Goal: Transaction & Acquisition: Purchase product/service

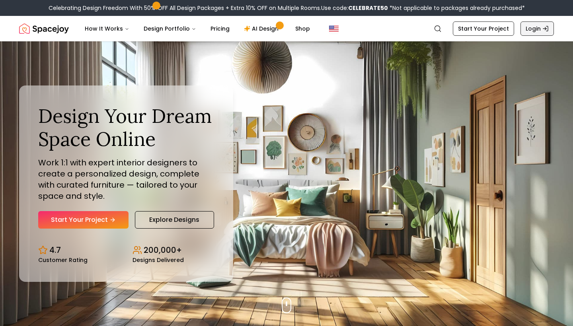
click at [533, 29] on link "Login" at bounding box center [537, 28] width 33 height 14
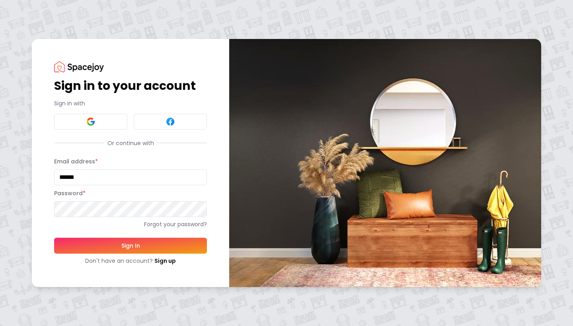
click at [131, 246] on button "Sign In" at bounding box center [130, 246] width 153 height 16
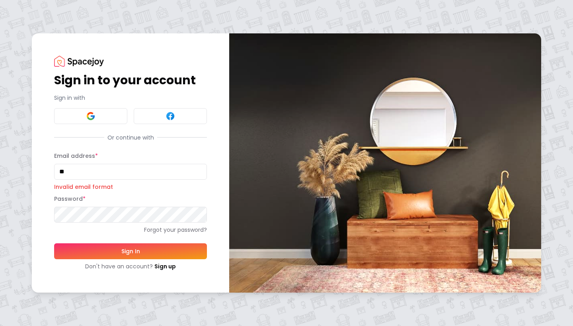
type input "*"
type input "**********"
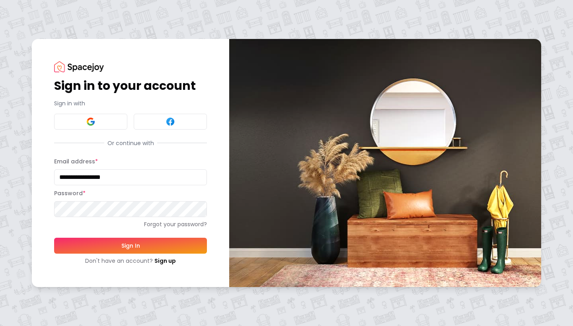
click at [131, 246] on button "Sign In" at bounding box center [130, 246] width 153 height 16
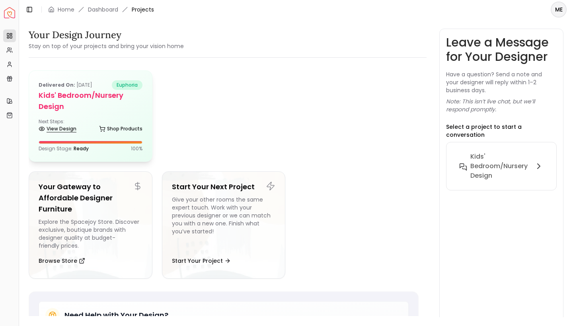
click at [56, 127] on link "View Design" at bounding box center [58, 128] width 38 height 11
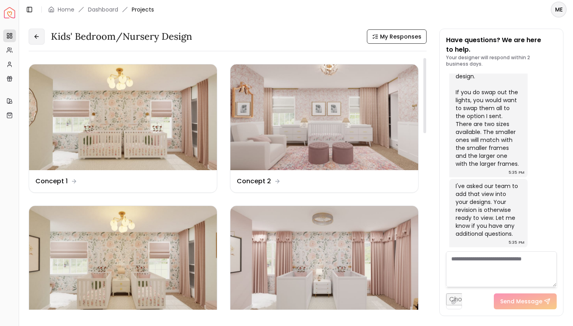
click at [34, 32] on button at bounding box center [37, 37] width 16 height 16
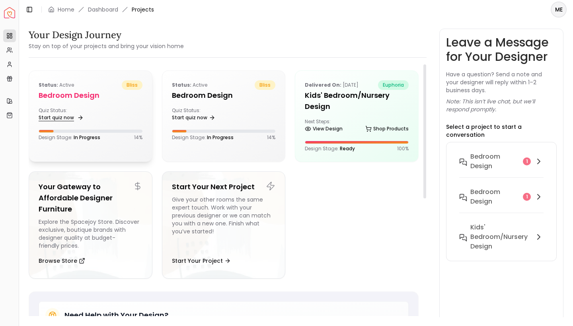
click at [73, 118] on link "Start quiz now" at bounding box center [60, 117] width 43 height 11
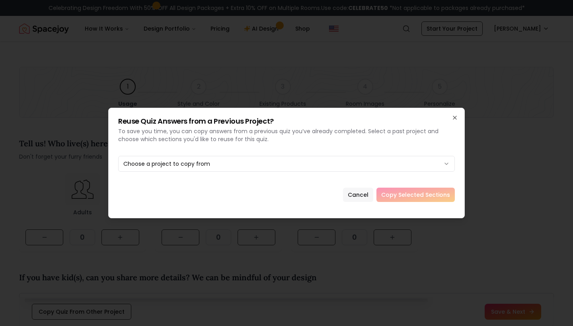
click at [365, 196] on button "Cancel" at bounding box center [358, 195] width 30 height 14
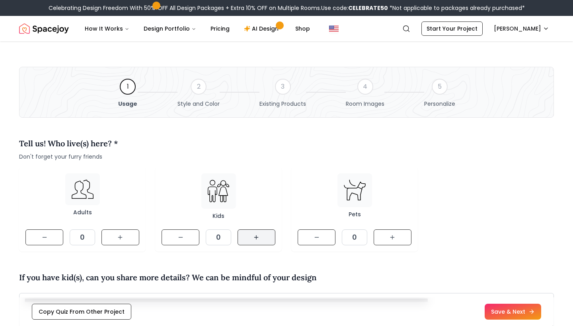
click at [256, 239] on icon at bounding box center [256, 238] width 0 height 4
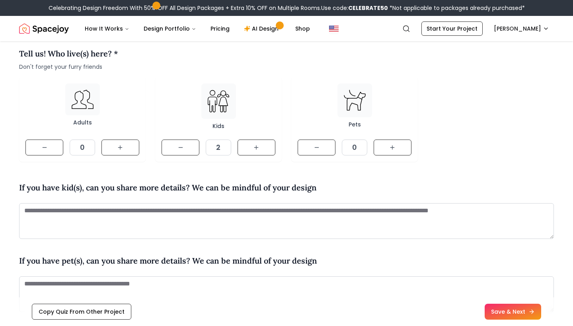
scroll to position [90, 0]
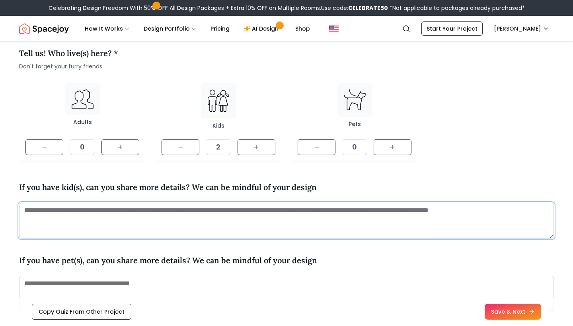
click at [116, 213] on textarea at bounding box center [286, 221] width 535 height 36
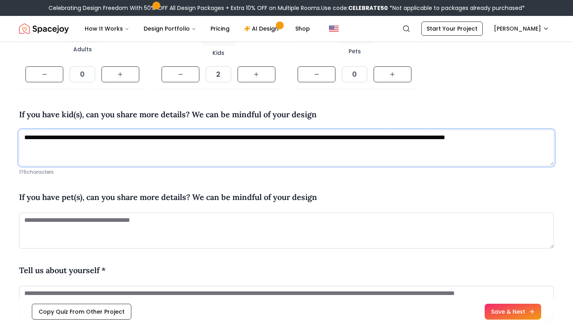
scroll to position [126, 0]
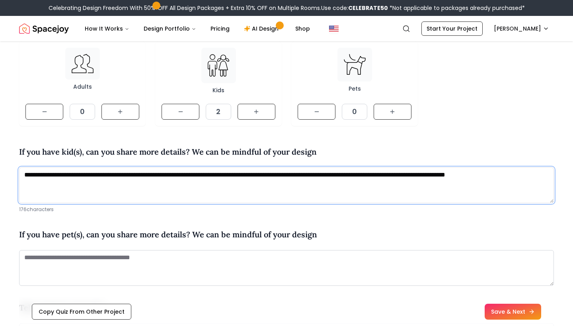
drag, startPoint x: 43, startPoint y: 185, endPoint x: 14, endPoint y: 185, distance: 29.4
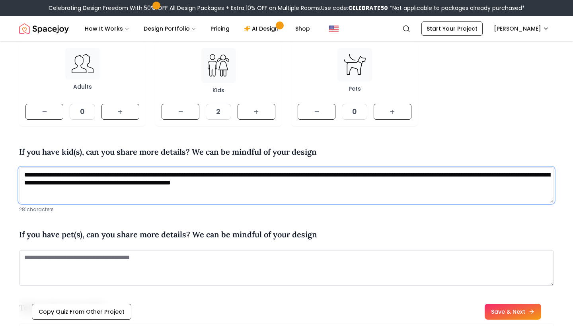
click at [307, 183] on textarea "**********" at bounding box center [286, 186] width 535 height 36
click at [314, 181] on textarea "**********" at bounding box center [286, 186] width 535 height 36
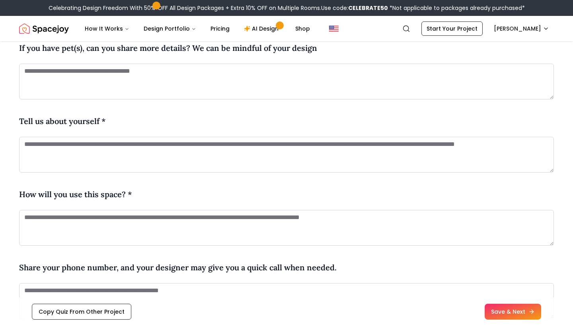
scroll to position [313, 0]
type textarea "**********"
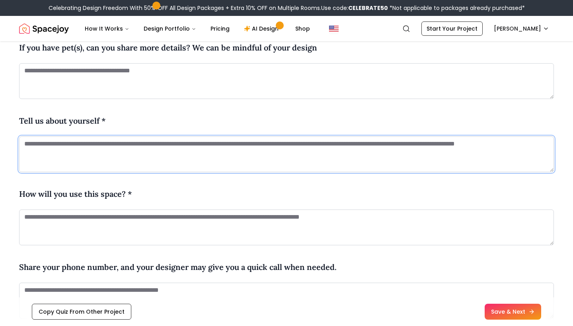
click at [273, 148] on textarea at bounding box center [286, 154] width 535 height 36
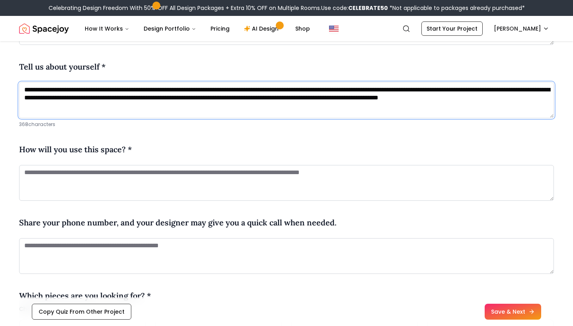
scroll to position [367, 0]
type textarea "**********"
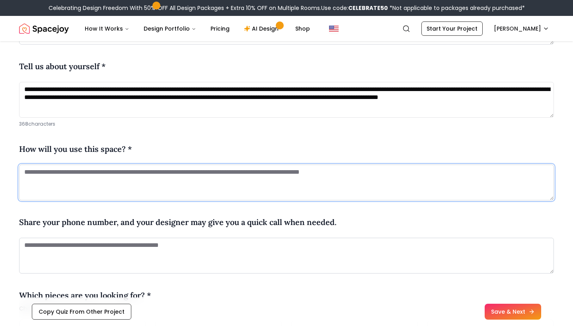
click at [81, 175] on textarea at bounding box center [286, 183] width 535 height 36
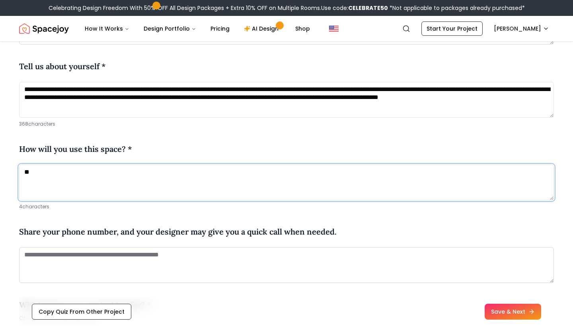
type textarea "*"
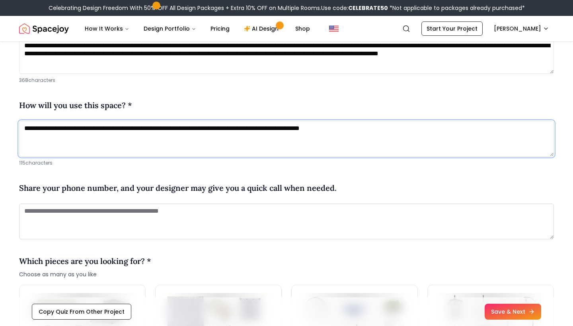
scroll to position [413, 0]
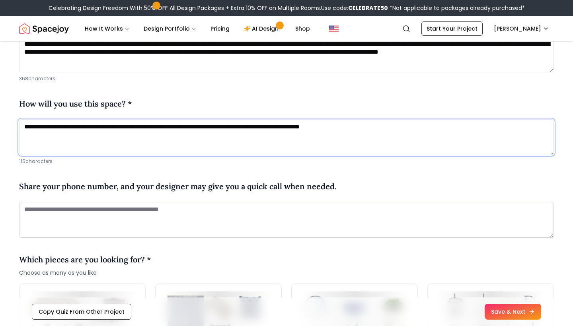
type textarea "**********"
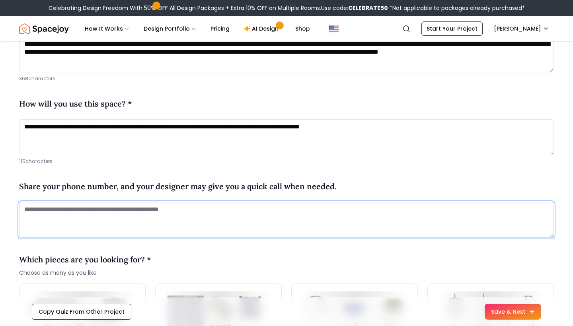
click at [122, 209] on textarea at bounding box center [286, 220] width 535 height 36
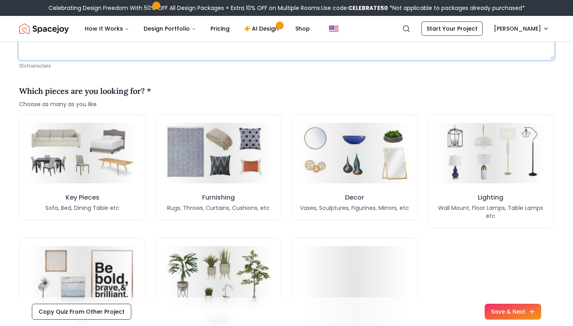
scroll to position [593, 0]
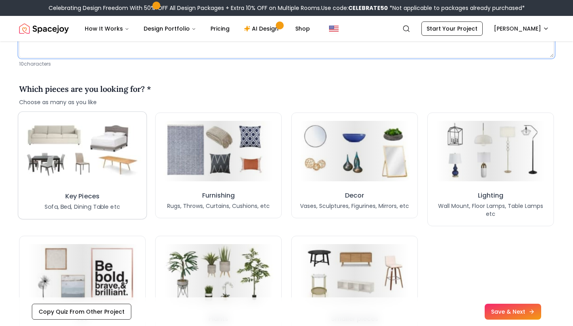
type textarea "**********"
click at [118, 181] on img at bounding box center [82, 151] width 118 height 65
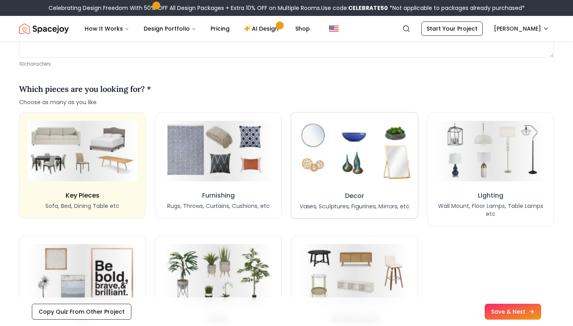
click at [337, 153] on img at bounding box center [354, 151] width 116 height 64
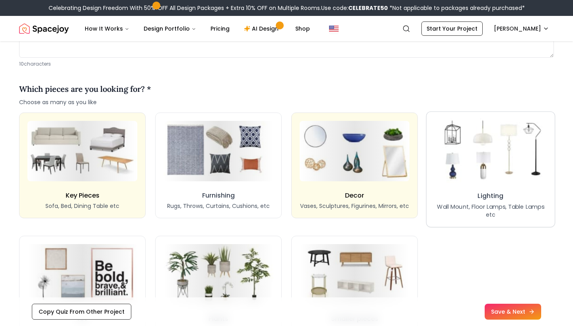
click at [484, 156] on img at bounding box center [491, 151] width 118 height 65
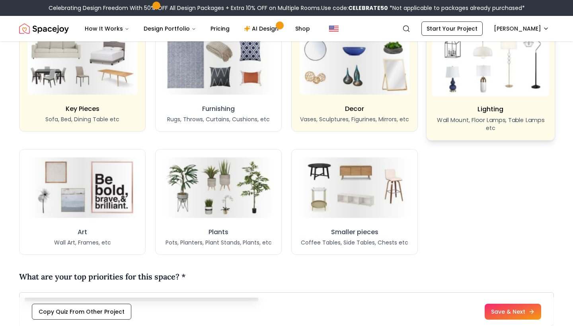
scroll to position [680, 0]
click at [501, 92] on img at bounding box center [491, 63] width 118 height 65
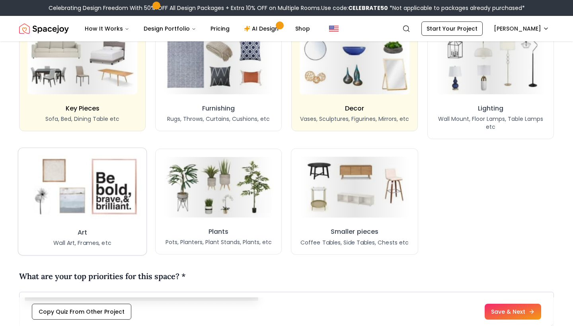
click at [116, 185] on img at bounding box center [82, 187] width 118 height 65
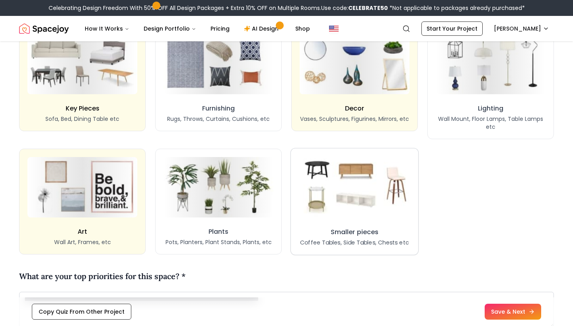
click at [338, 189] on img at bounding box center [354, 187] width 117 height 64
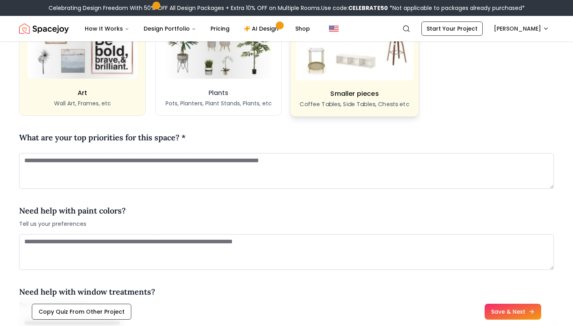
scroll to position [821, 0]
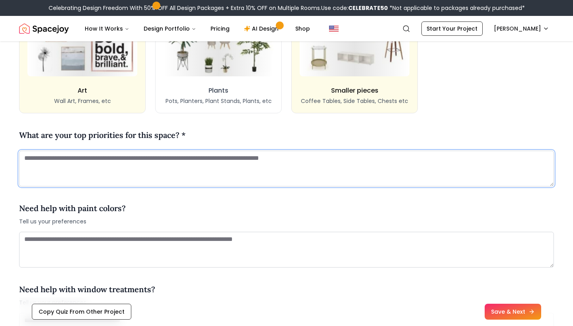
click at [166, 157] on textarea at bounding box center [286, 169] width 535 height 36
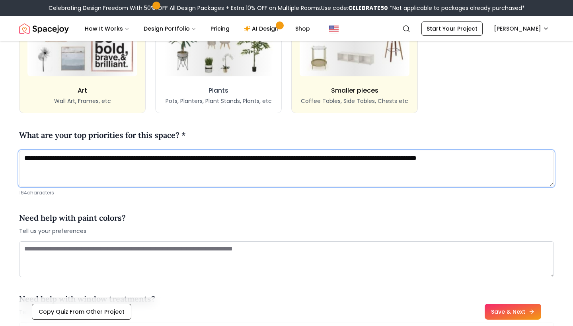
click at [69, 158] on textarea "**********" at bounding box center [286, 169] width 535 height 36
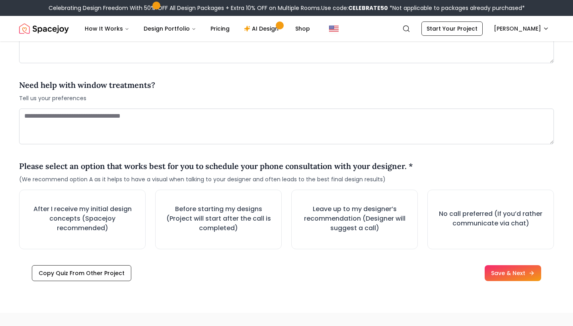
scroll to position [1036, 0]
type textarea "**********"
click at [228, 209] on h3 "Before starting my designs (Project will start after the call is completed)" at bounding box center [218, 218] width 114 height 30
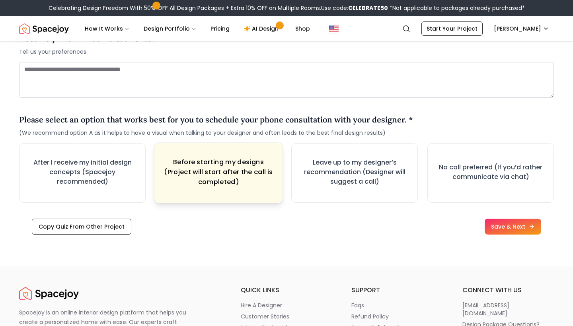
scroll to position [1084, 0]
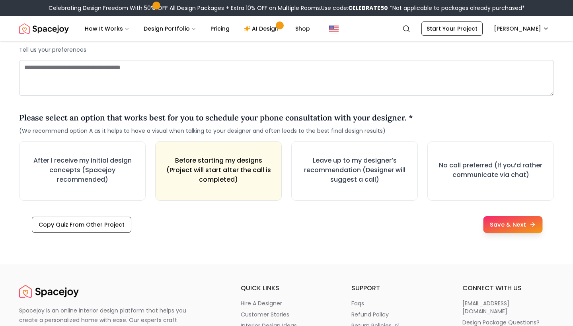
click at [523, 222] on button "Save & Next" at bounding box center [512, 224] width 59 height 17
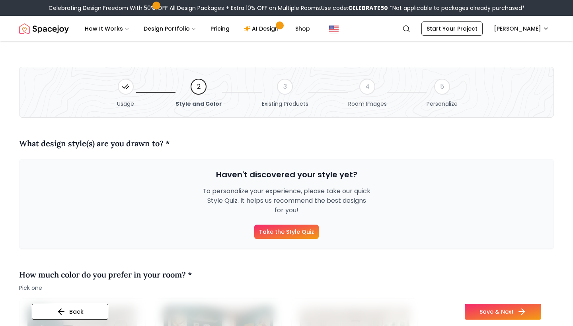
click at [310, 232] on link "Take the Style Quiz" at bounding box center [286, 232] width 64 height 14
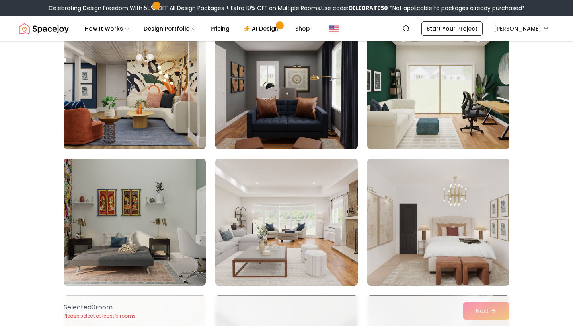
scroll to position [87, 0]
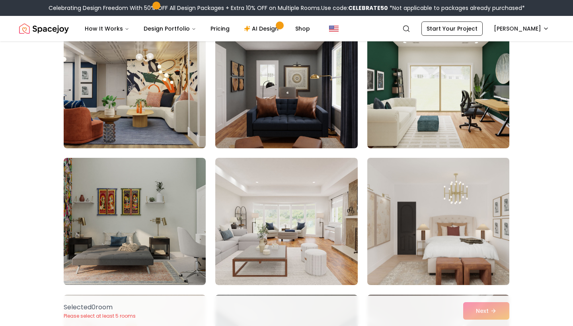
click at [447, 185] on img at bounding box center [438, 222] width 149 height 134
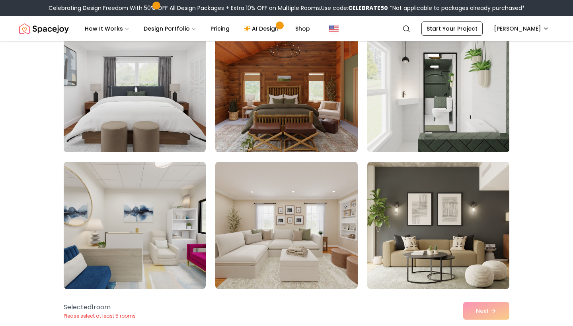
scroll to position [1201, 0]
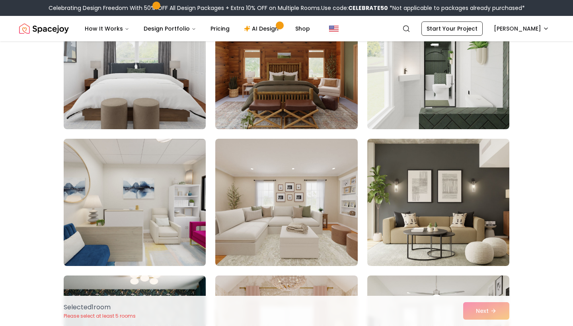
click at [140, 203] on img at bounding box center [134, 203] width 149 height 134
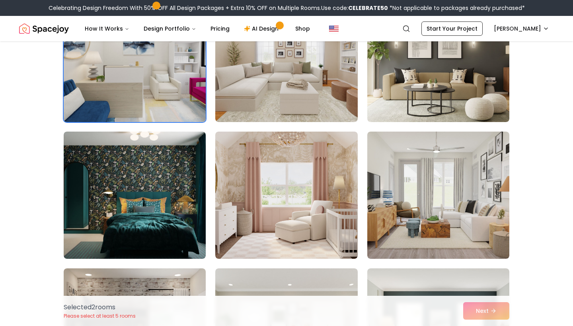
scroll to position [1347, 0]
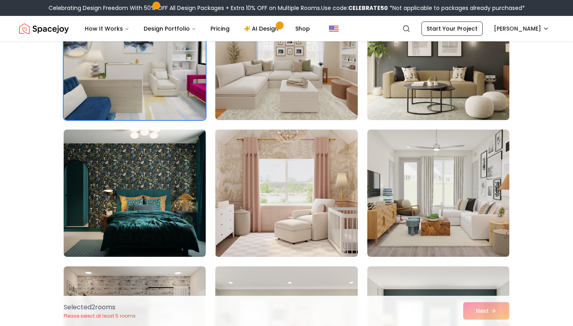
click at [296, 194] on img at bounding box center [286, 194] width 149 height 134
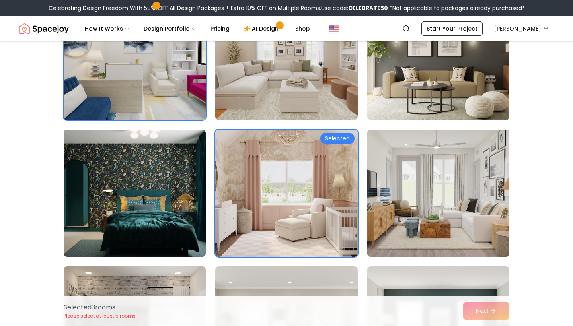
click at [441, 201] on img at bounding box center [438, 194] width 149 height 134
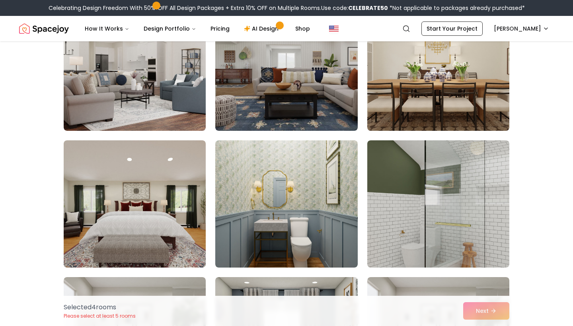
scroll to position [2159, 0]
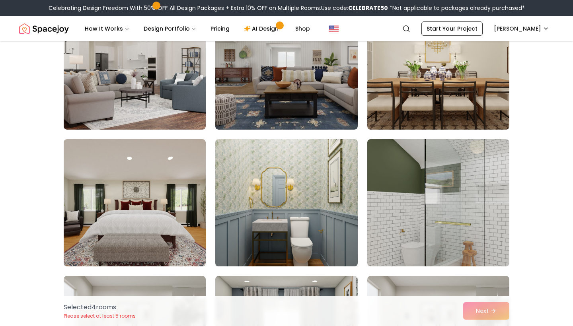
click at [279, 194] on img at bounding box center [286, 203] width 149 height 134
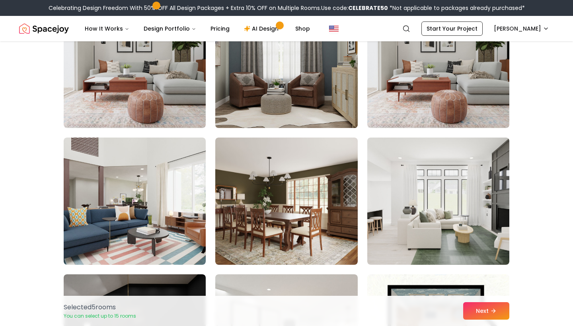
scroll to position [2435, 0]
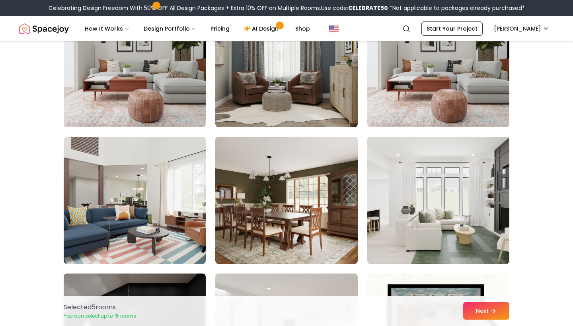
click at [405, 207] on img at bounding box center [438, 201] width 149 height 134
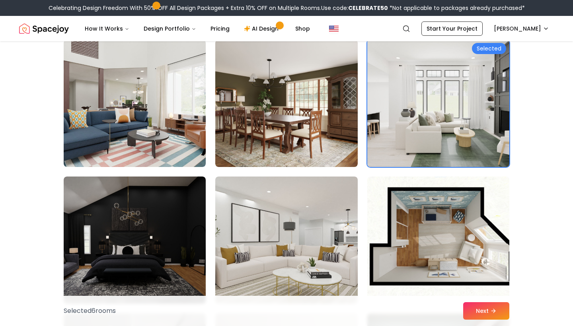
scroll to position [2582, 0]
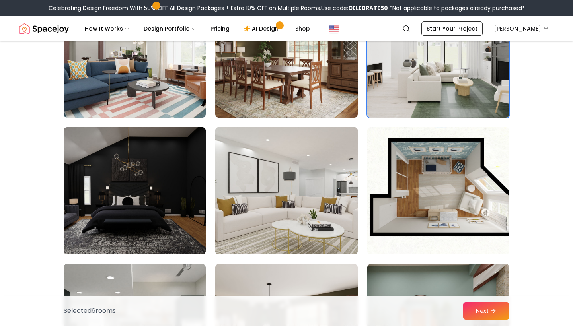
click at [291, 182] on img at bounding box center [286, 191] width 149 height 134
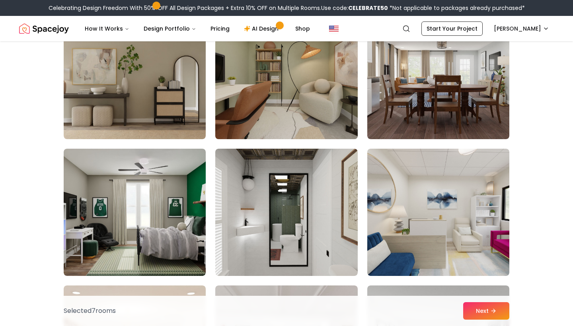
scroll to position [3795, 0]
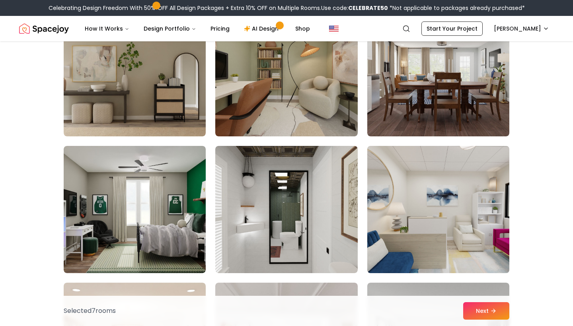
click at [438, 196] on img at bounding box center [438, 210] width 149 height 134
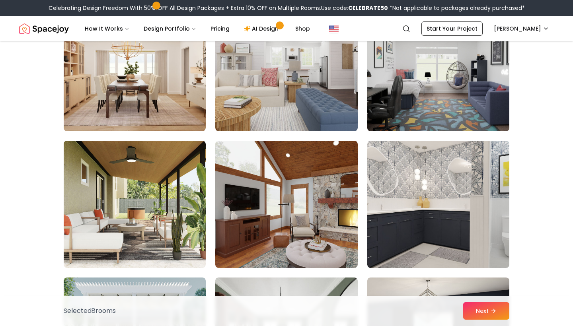
scroll to position [4079, 0]
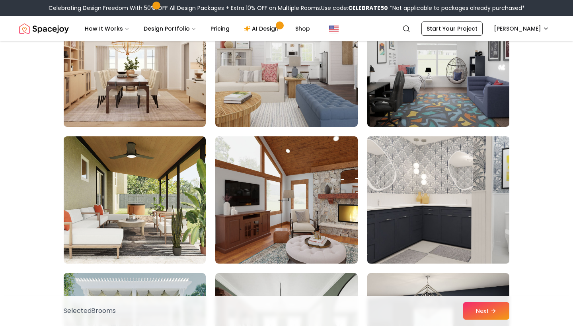
click at [438, 196] on img at bounding box center [438, 200] width 149 height 134
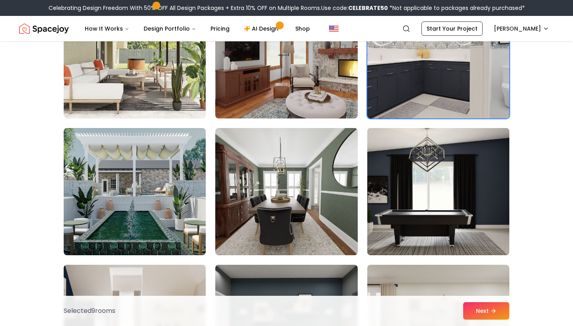
scroll to position [4225, 0]
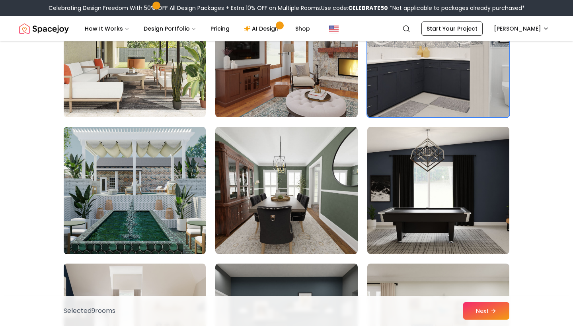
click at [150, 196] on img at bounding box center [134, 191] width 149 height 134
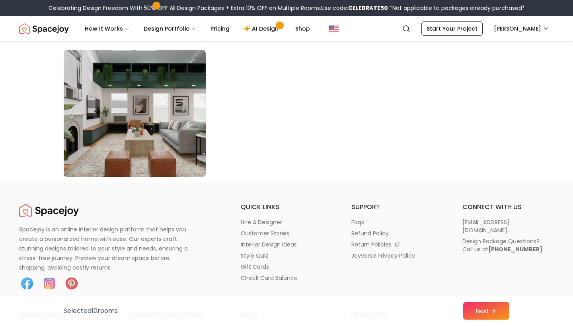
scroll to position [4577, 0]
click at [484, 313] on button "Next" at bounding box center [486, 311] width 46 height 18
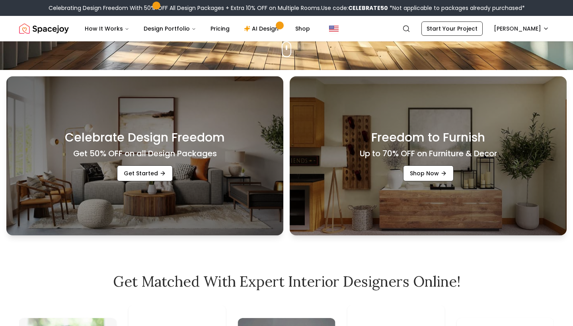
scroll to position [258, 0]
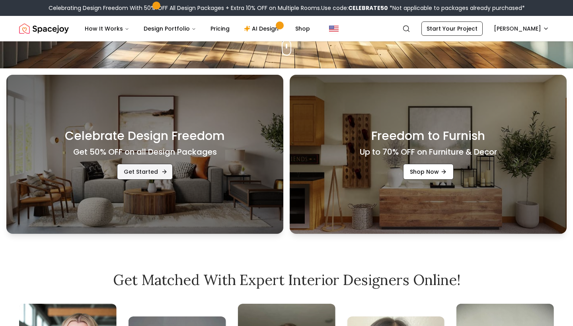
click at [159, 171] on link "Get Started" at bounding box center [145, 172] width 56 height 16
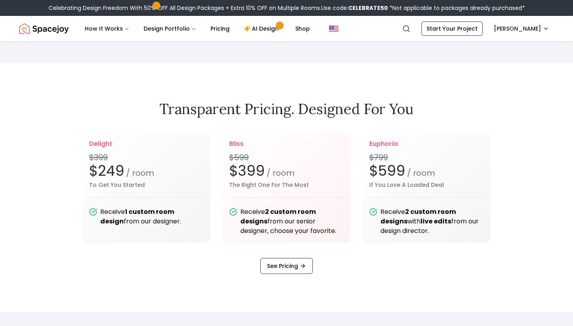
scroll to position [972, 0]
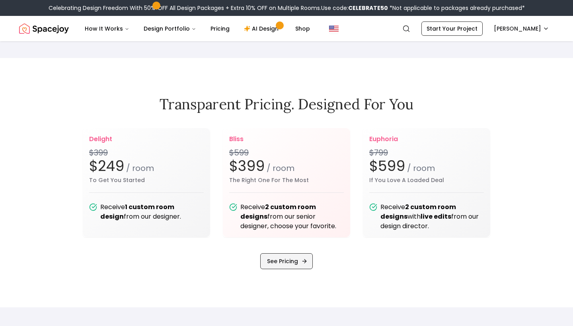
click at [282, 263] on link "See Pricing" at bounding box center [286, 261] width 53 height 16
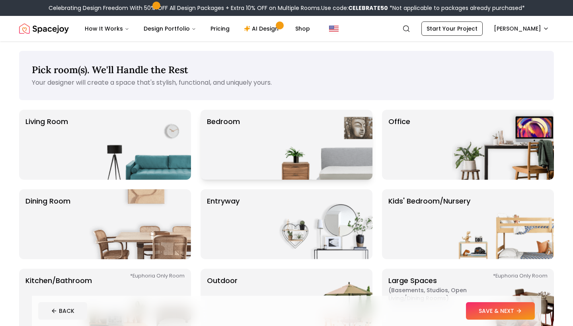
click at [240, 131] on p "Bedroom" at bounding box center [223, 144] width 33 height 57
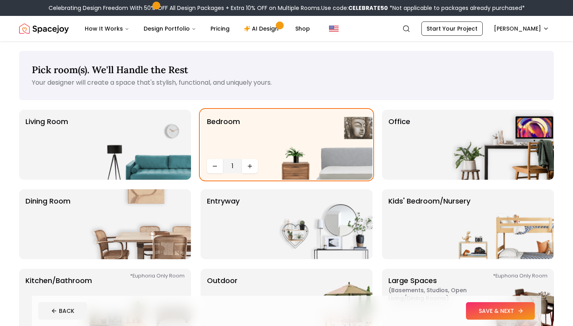
click at [491, 311] on button "SAVE & NEXT" at bounding box center [500, 311] width 69 height 18
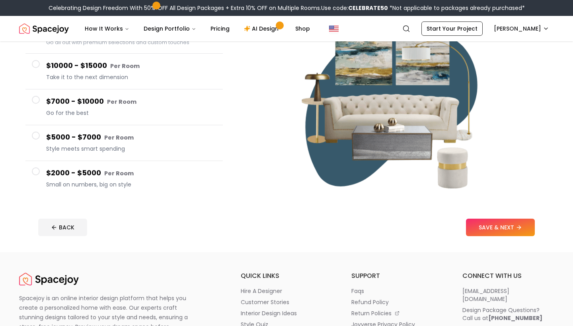
scroll to position [109, 0]
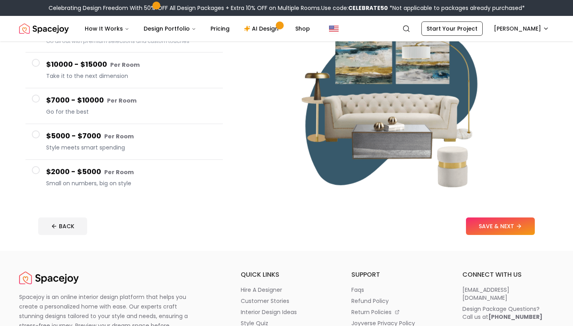
click at [35, 169] on span at bounding box center [36, 170] width 8 height 8
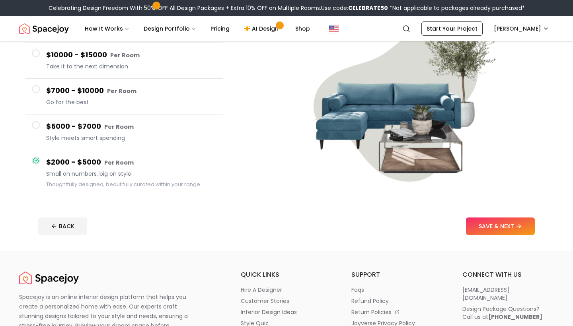
click at [38, 125] on span at bounding box center [36, 125] width 8 height 8
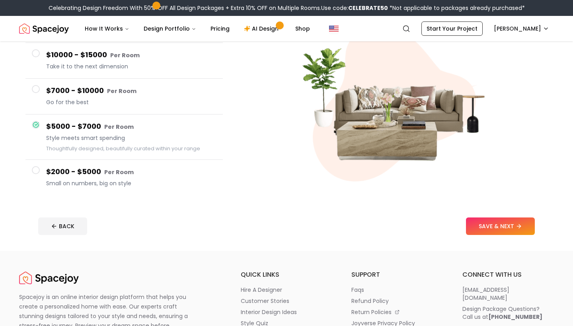
click at [46, 173] on button "$2000 - $5000 Per Room Small on numbers, big on style" at bounding box center [123, 177] width 197 height 35
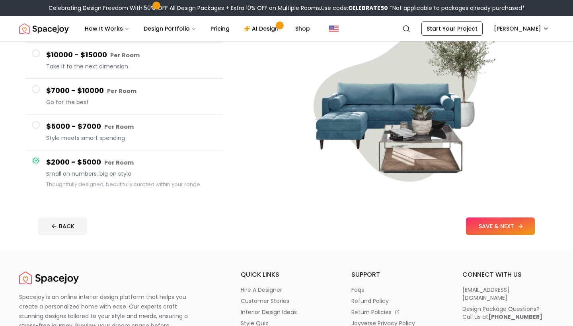
click at [479, 225] on button "SAVE & NEXT" at bounding box center [500, 227] width 69 height 18
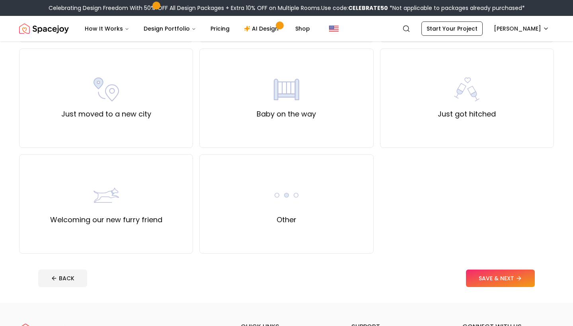
scroll to position [279, 0]
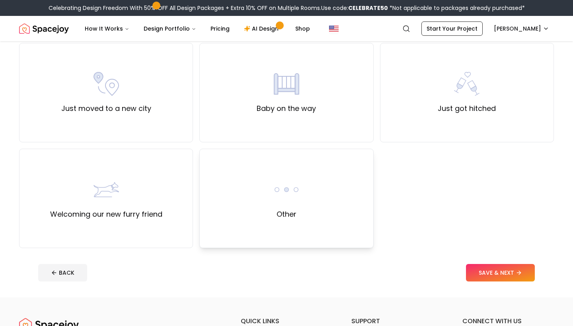
click at [283, 199] on img at bounding box center [286, 189] width 25 height 25
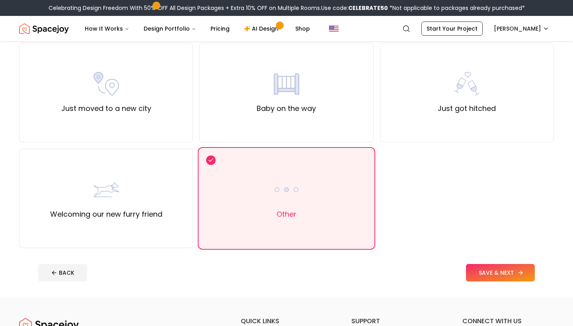
click at [502, 273] on button "SAVE & NEXT" at bounding box center [500, 273] width 69 height 18
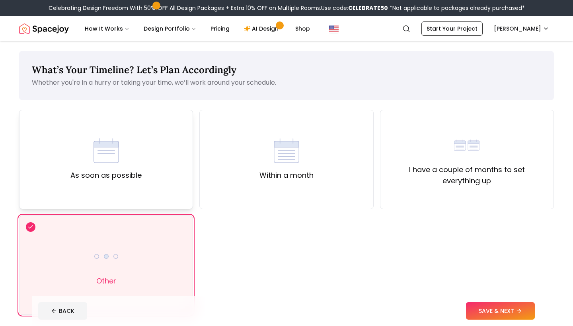
click at [156, 140] on div "As soon as possible" at bounding box center [106, 159] width 174 height 99
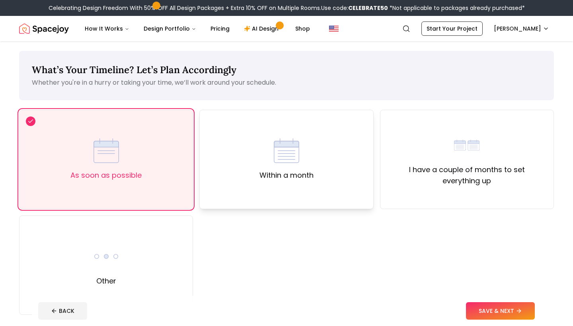
click at [308, 149] on div "Within a month" at bounding box center [286, 159] width 54 height 43
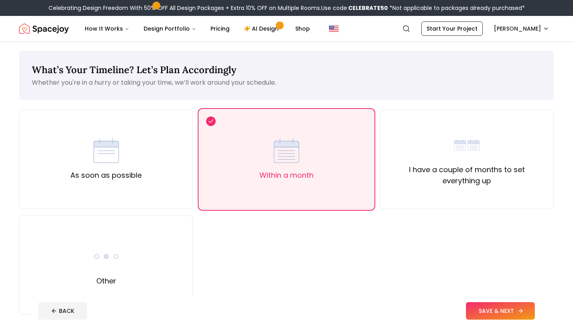
click at [502, 310] on button "SAVE & NEXT" at bounding box center [500, 311] width 69 height 18
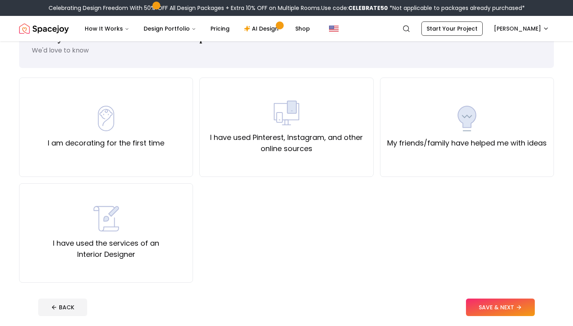
scroll to position [33, 0]
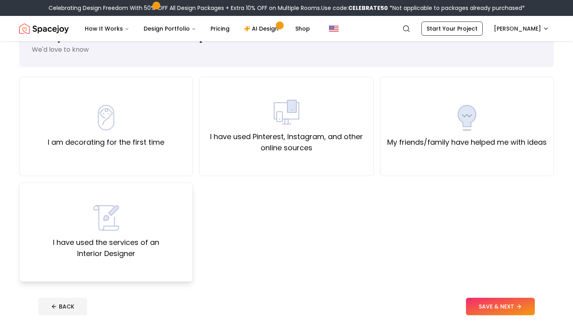
click at [117, 222] on img at bounding box center [106, 217] width 25 height 25
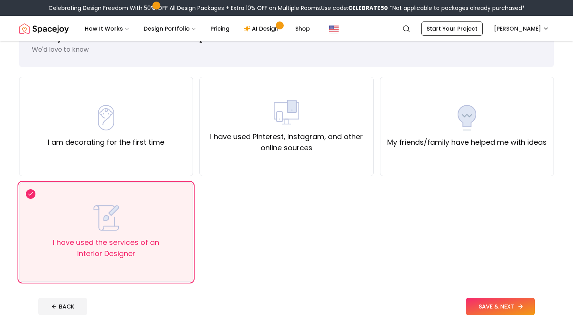
click at [502, 305] on button "SAVE & NEXT" at bounding box center [500, 307] width 69 height 18
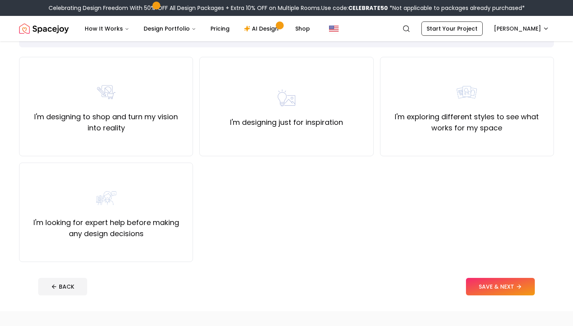
scroll to position [55, 0]
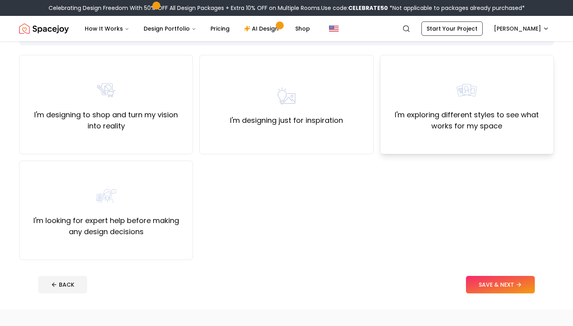
click at [474, 103] on div "I'm exploring different styles to see what works for my space" at bounding box center [467, 105] width 160 height 54
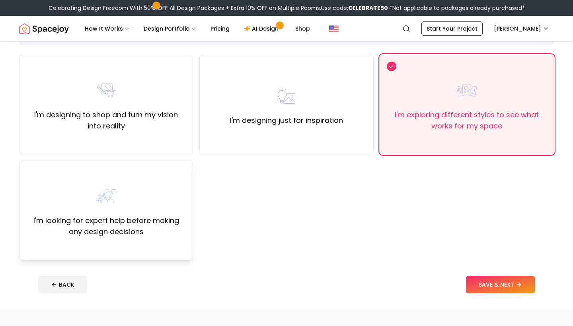
click at [146, 219] on label "I'm looking for expert help before making any design decisions" at bounding box center [106, 226] width 160 height 22
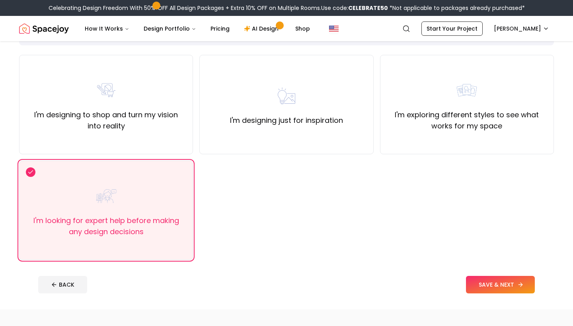
click at [508, 285] on button "SAVE & NEXT" at bounding box center [500, 285] width 69 height 18
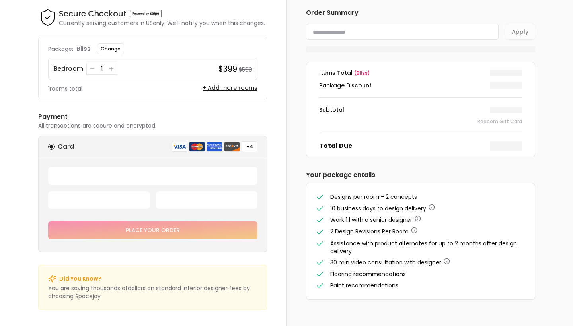
scroll to position [16, 0]
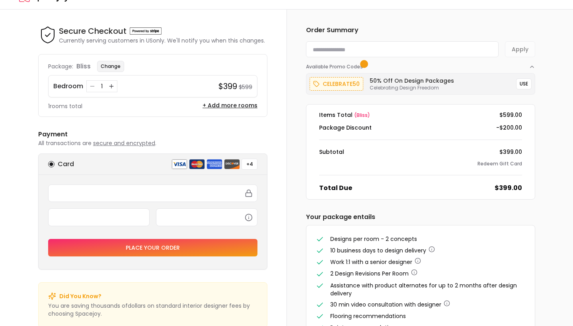
click at [111, 64] on button "Change" at bounding box center [110, 66] width 27 height 11
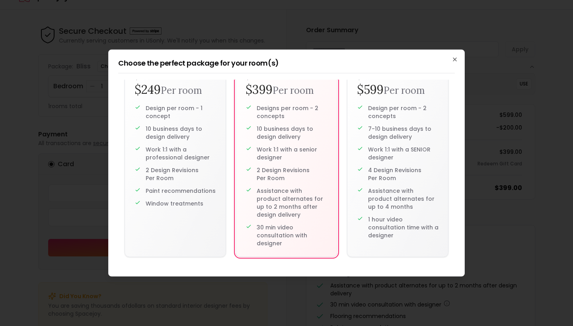
scroll to position [0, 0]
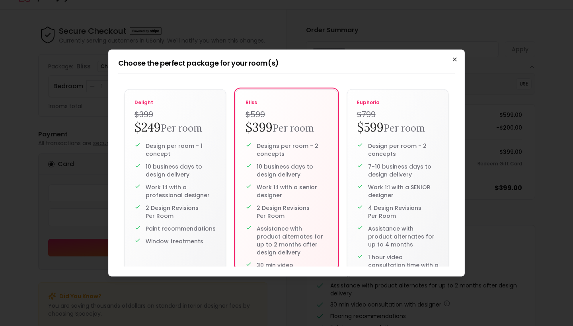
click at [454, 58] on icon "button" at bounding box center [454, 59] width 3 height 3
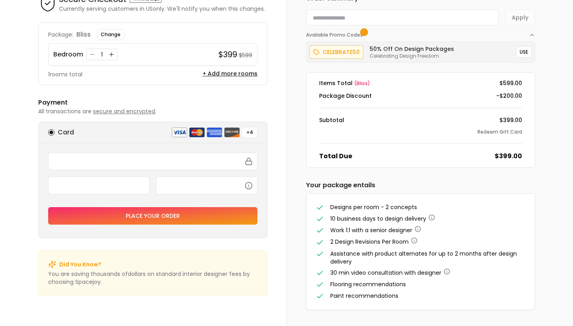
scroll to position [48, 0]
click at [169, 157] on div at bounding box center [152, 162] width 209 height 18
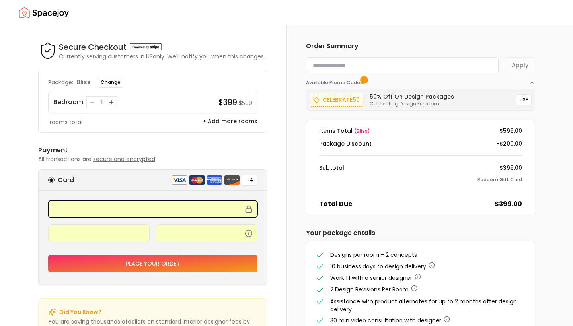
scroll to position [0, 0]
click at [147, 263] on button "Place your order" at bounding box center [152, 264] width 209 height 18
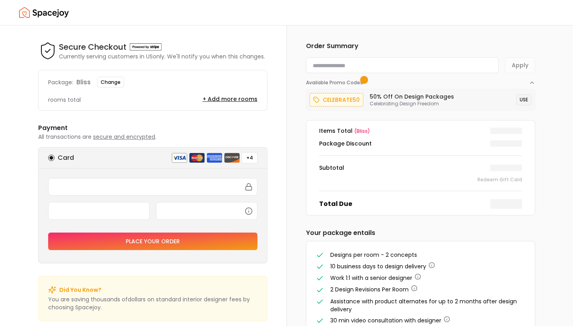
click at [523, 100] on button "USE" at bounding box center [524, 99] width 16 height 11
click at [525, 97] on button "USE" at bounding box center [524, 99] width 16 height 11
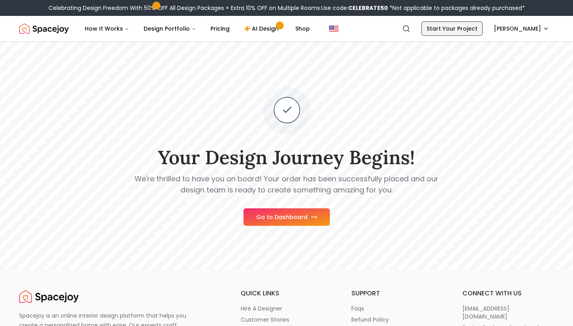
click at [462, 25] on link "Start Your Project" at bounding box center [451, 28] width 61 height 14
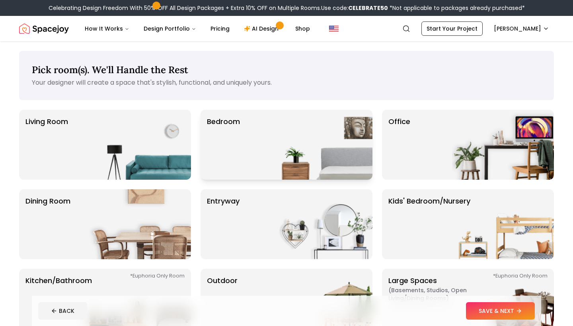
click at [320, 126] on img at bounding box center [322, 145] width 102 height 70
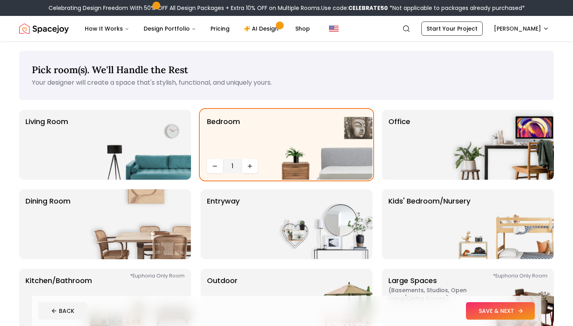
click at [488, 310] on button "SAVE & NEXT" at bounding box center [500, 311] width 69 height 18
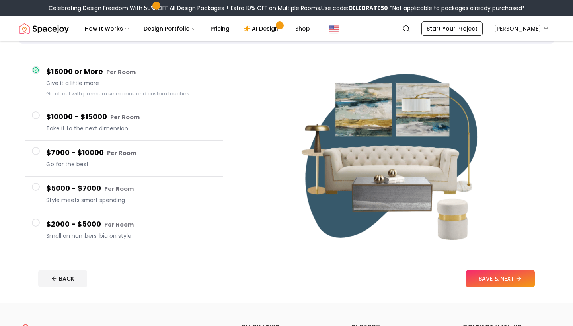
scroll to position [56, 0]
click at [90, 233] on span "Small on numbers, big on style" at bounding box center [131, 236] width 170 height 8
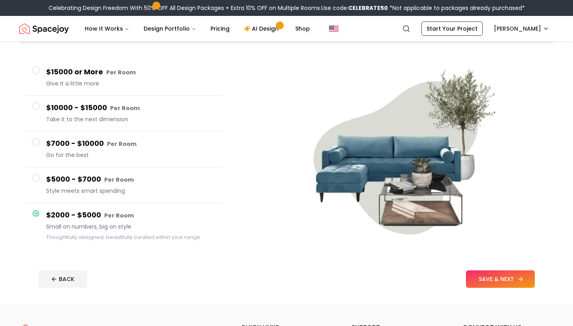
click at [508, 277] on button "SAVE & NEXT" at bounding box center [500, 280] width 69 height 18
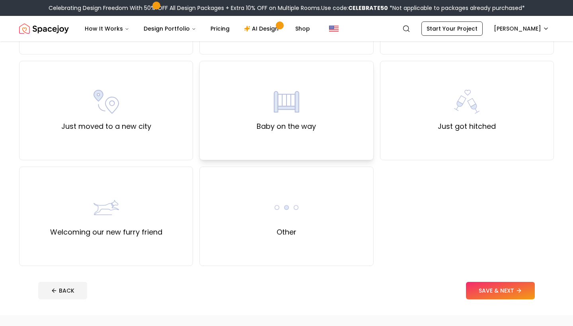
scroll to position [261, 0]
click at [285, 234] on label "Other" at bounding box center [287, 231] width 20 height 11
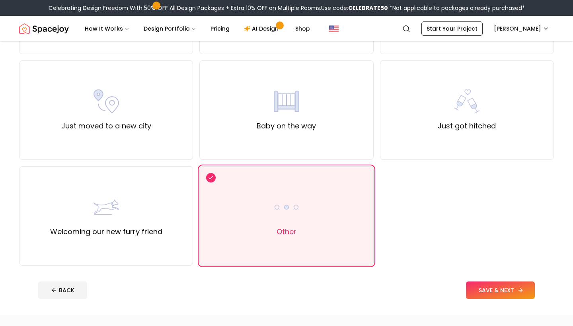
click at [505, 293] on button "SAVE & NEXT" at bounding box center [500, 291] width 69 height 18
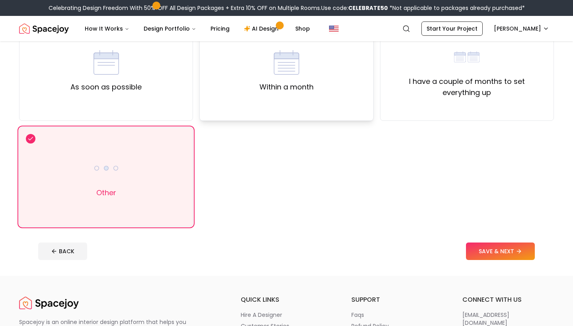
scroll to position [90, 0]
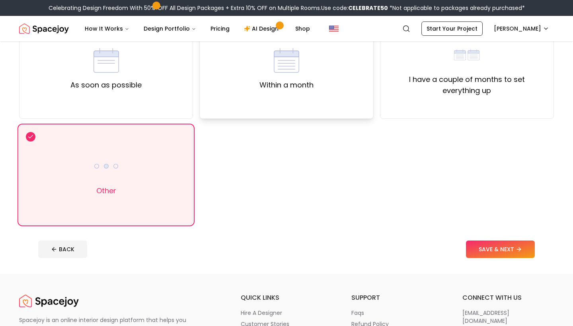
click at [306, 77] on div "Within a month" at bounding box center [286, 69] width 54 height 43
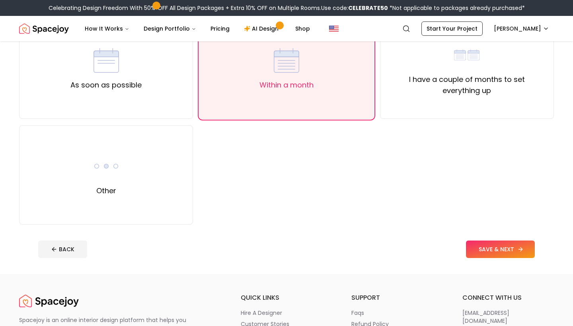
click at [485, 250] on button "SAVE & NEXT" at bounding box center [500, 250] width 69 height 18
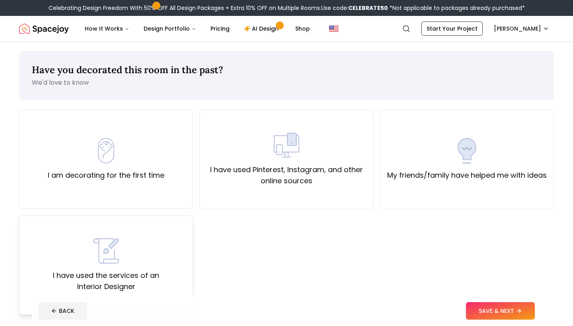
click at [109, 284] on label "I have used the services of an Interior Designer" at bounding box center [106, 281] width 160 height 22
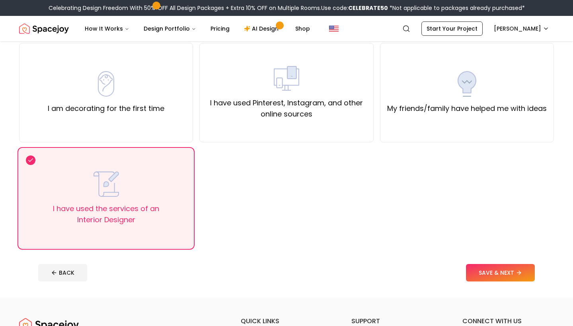
scroll to position [84, 0]
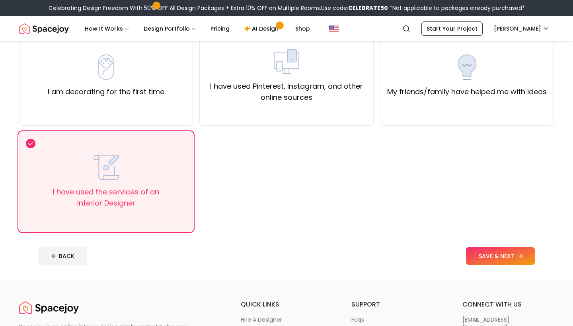
click at [505, 261] on button "SAVE & NEXT" at bounding box center [500, 257] width 69 height 18
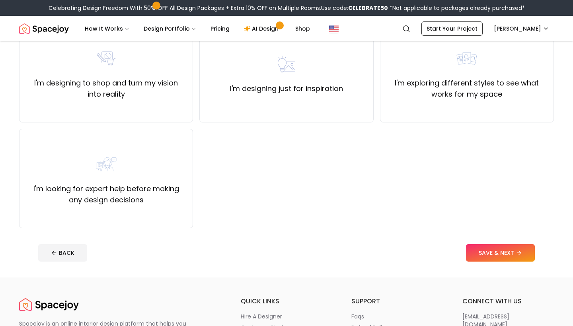
scroll to position [89, 0]
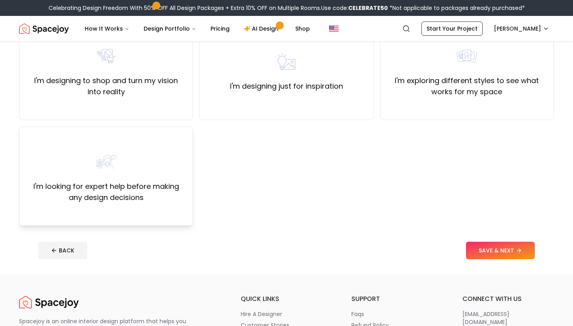
click at [107, 173] on img at bounding box center [106, 161] width 25 height 25
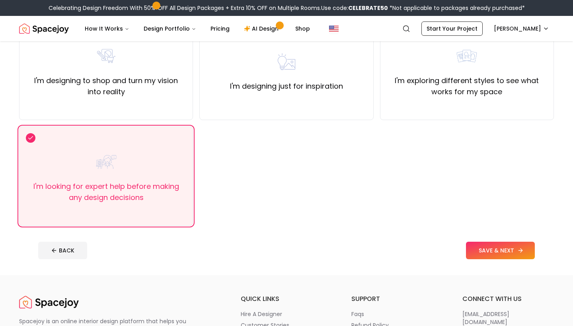
click at [490, 259] on button "SAVE & NEXT" at bounding box center [500, 251] width 69 height 18
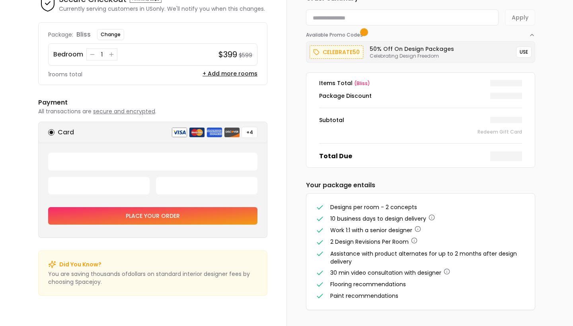
scroll to position [8, 0]
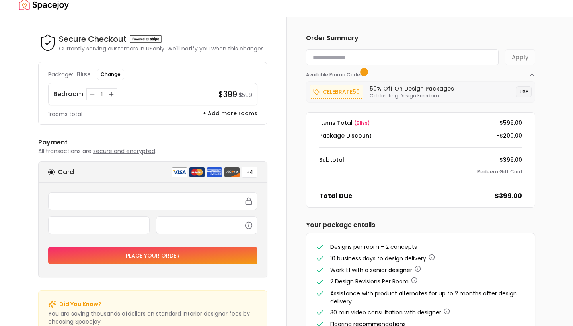
click at [523, 94] on button "USE" at bounding box center [524, 91] width 16 height 11
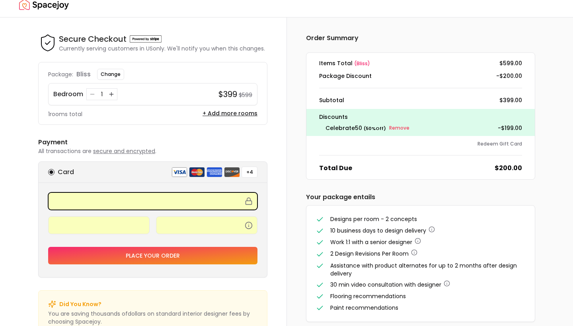
click at [138, 254] on button "Place your order" at bounding box center [152, 256] width 209 height 18
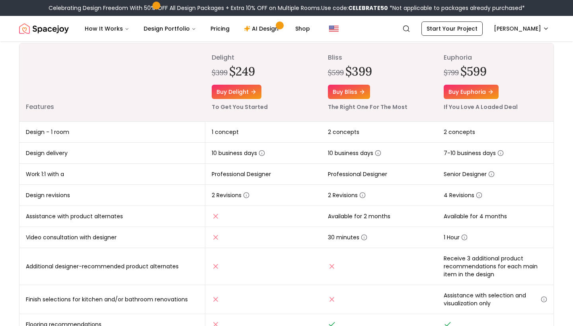
scroll to position [104, 0]
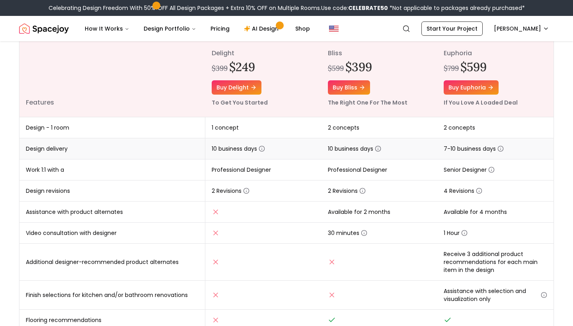
click at [378, 149] on icon "button" at bounding box center [378, 149] width 6 height 6
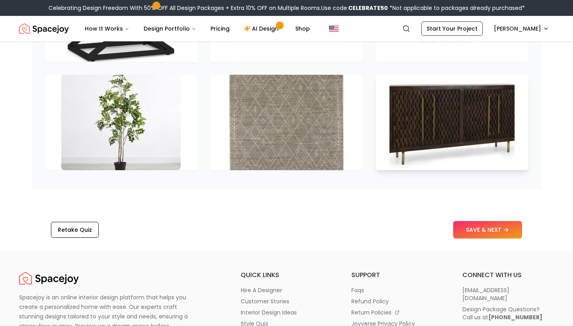
scroll to position [1215, 0]
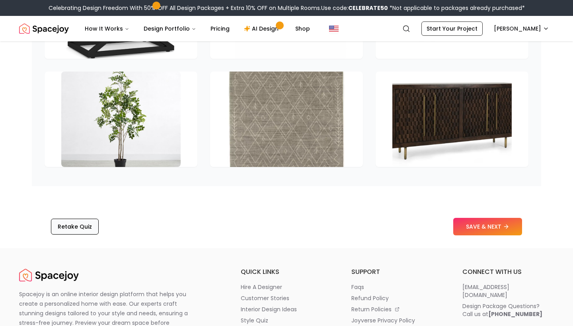
click at [84, 219] on button "Retake Quiz" at bounding box center [75, 227] width 48 height 16
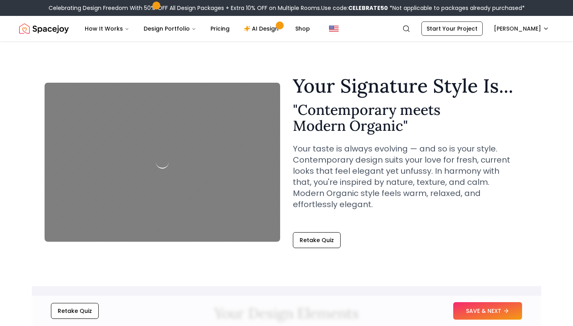
scroll to position [1215, 0]
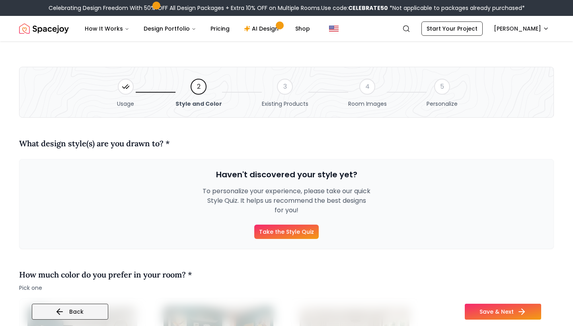
click at [73, 307] on button "Back" at bounding box center [70, 312] width 76 height 16
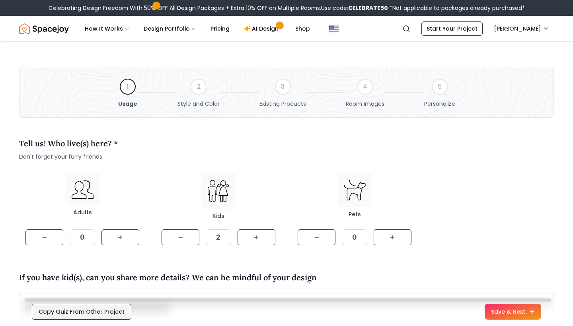
click at [90, 309] on button "Copy Quiz From Other Project" at bounding box center [81, 312] width 99 height 16
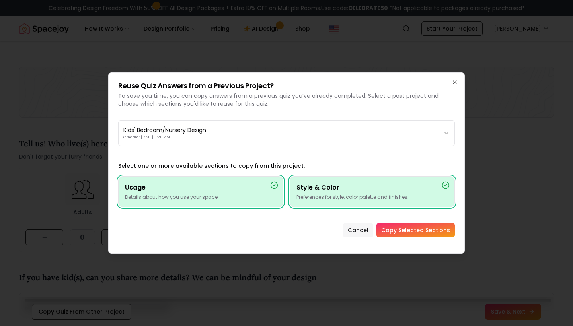
click at [365, 230] on button "Cancel" at bounding box center [358, 230] width 30 height 14
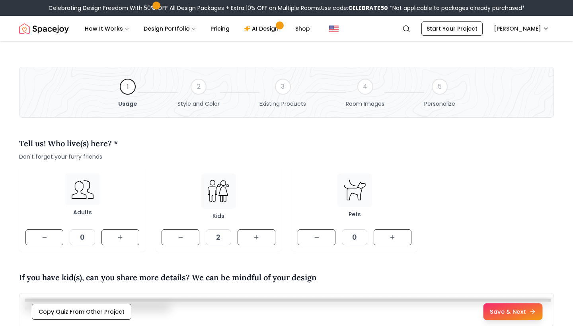
click at [508, 313] on button "Save & Next" at bounding box center [512, 312] width 59 height 17
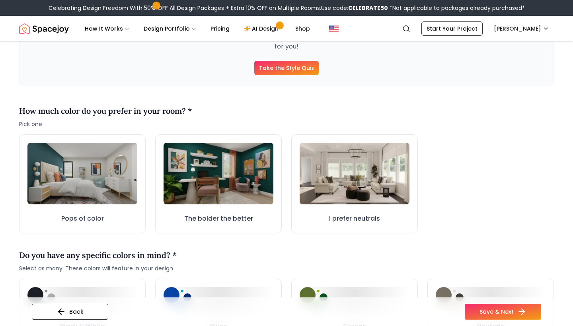
scroll to position [166, 0]
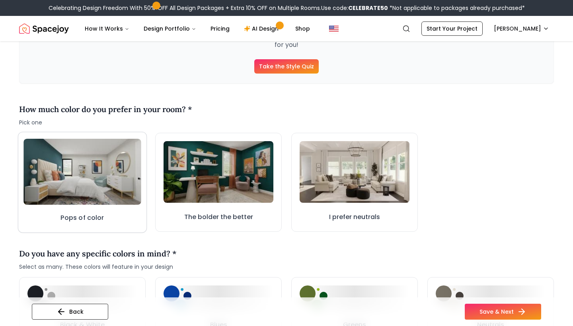
click at [76, 182] on img at bounding box center [82, 172] width 118 height 66
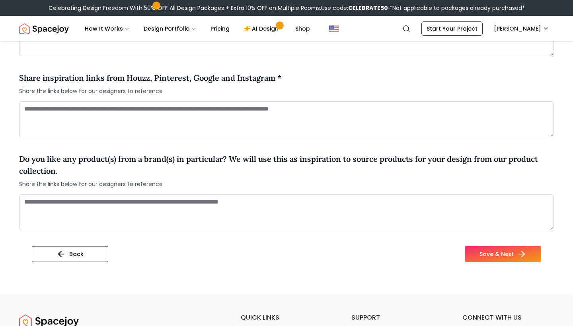
scroll to position [606, 0]
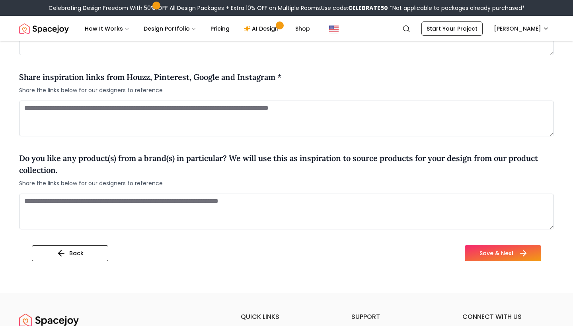
click at [487, 250] on button "Save & Next" at bounding box center [503, 254] width 76 height 16
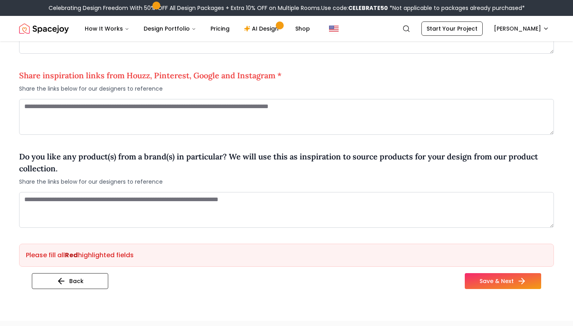
scroll to position [608, 0]
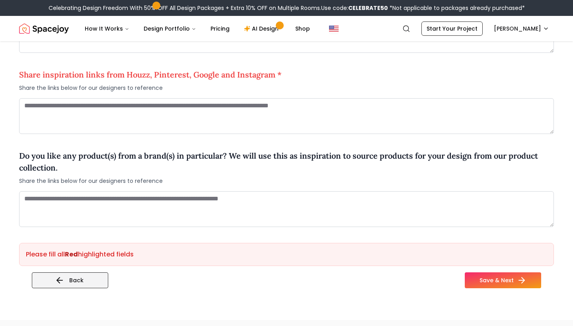
click at [66, 279] on button "Back" at bounding box center [70, 281] width 76 height 16
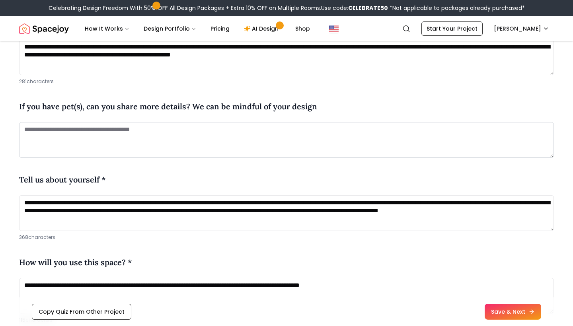
scroll to position [258, 0]
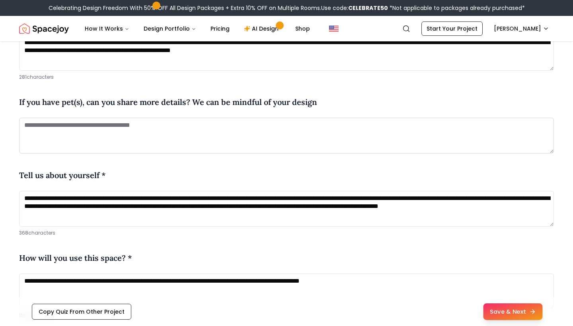
click at [516, 308] on button "Save & Next" at bounding box center [512, 312] width 59 height 17
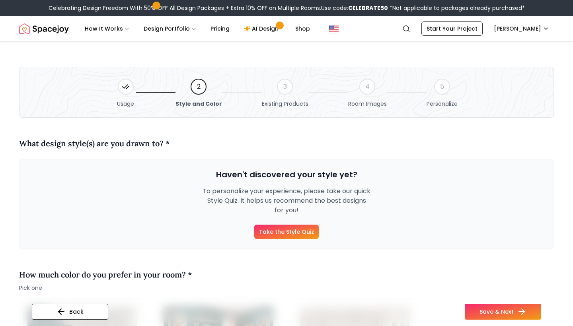
click at [306, 232] on link "Take the Style Quiz" at bounding box center [286, 232] width 64 height 14
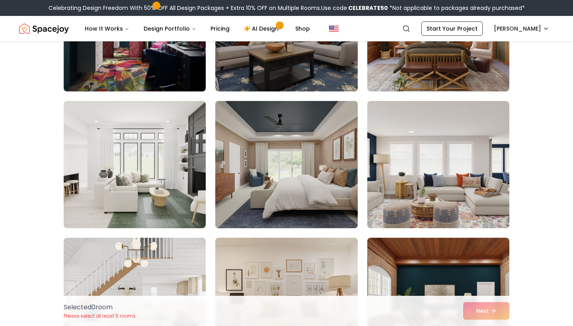
scroll to position [283, 0]
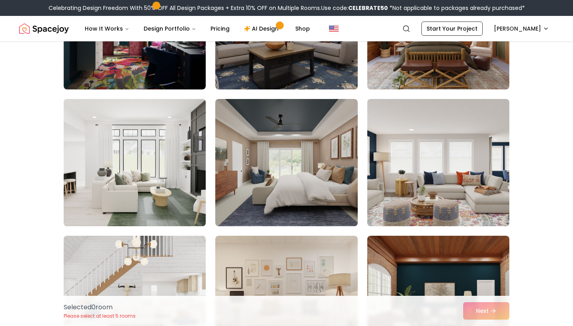
click at [135, 166] on img at bounding box center [134, 163] width 149 height 134
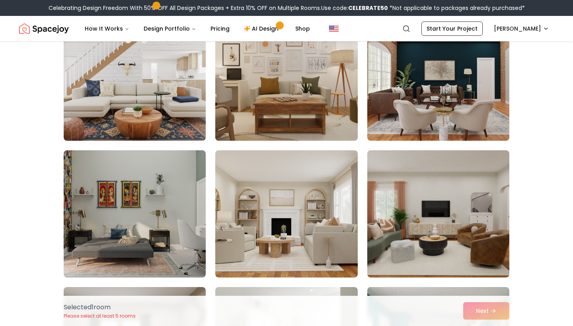
scroll to position [505, 0]
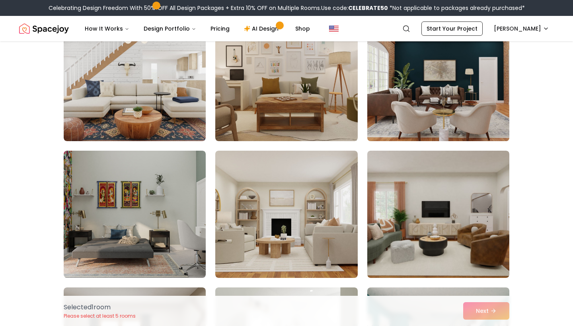
click at [445, 88] on img at bounding box center [438, 78] width 149 height 134
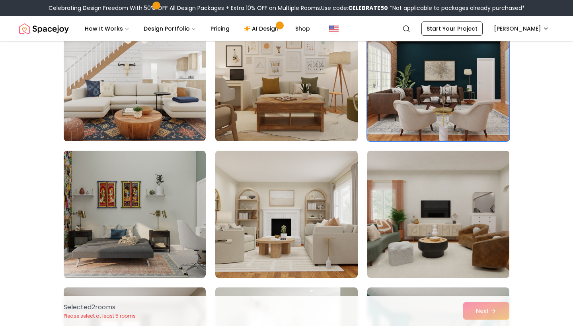
click at [424, 209] on img at bounding box center [438, 215] width 149 height 134
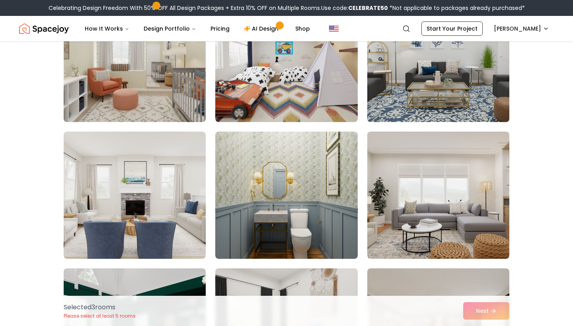
scroll to position [1072, 0]
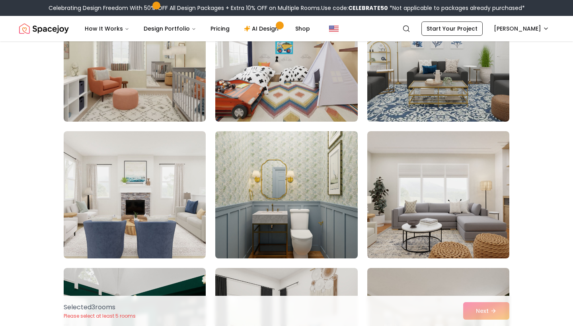
click at [287, 212] on img at bounding box center [286, 195] width 149 height 134
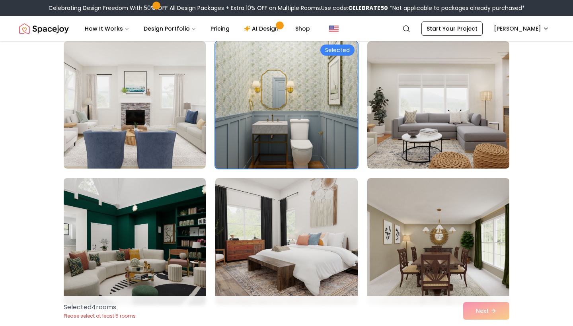
scroll to position [1179, 0]
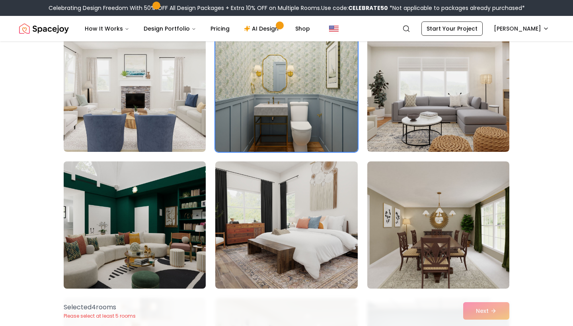
click at [176, 220] on img at bounding box center [134, 225] width 149 height 134
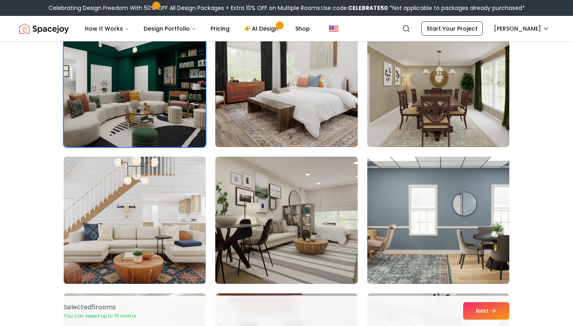
scroll to position [1322, 0]
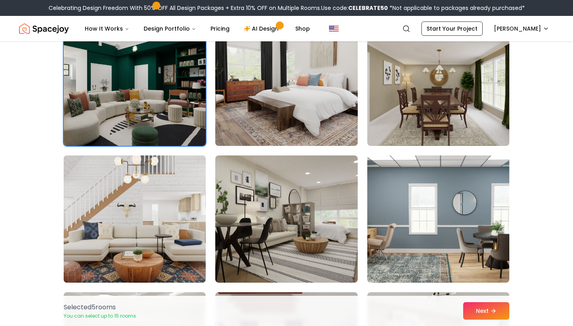
click at [148, 213] on img at bounding box center [134, 219] width 149 height 134
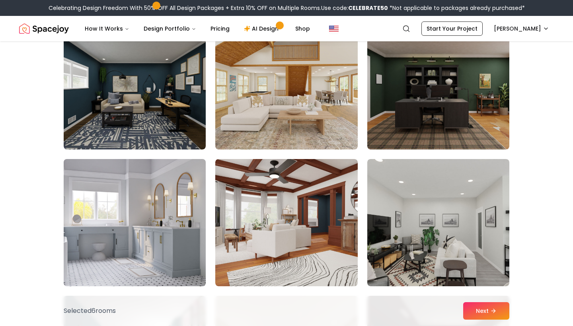
scroll to position [2140, 0]
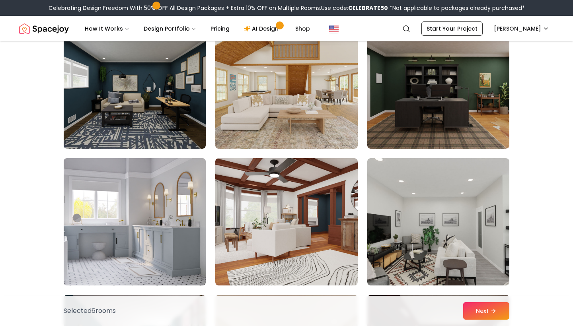
click at [148, 213] on img at bounding box center [134, 222] width 149 height 134
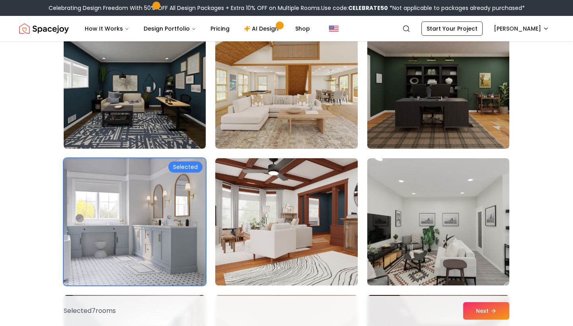
click at [270, 219] on img at bounding box center [286, 222] width 149 height 134
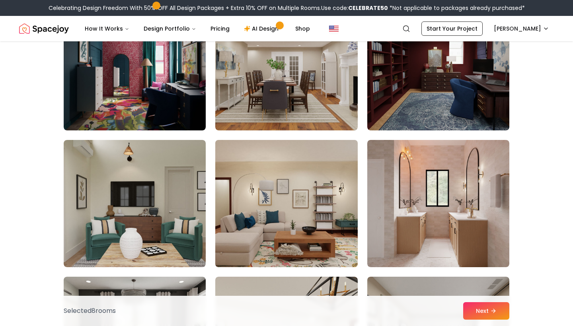
scroll to position [2434, 0]
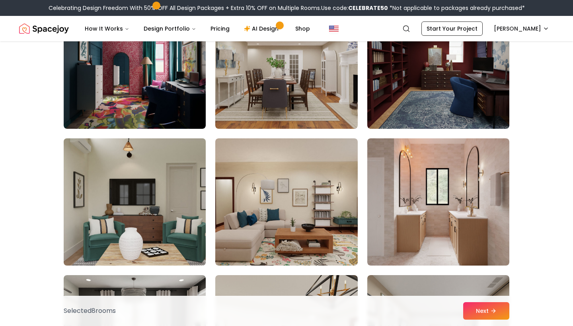
click at [158, 204] on img at bounding box center [134, 202] width 149 height 134
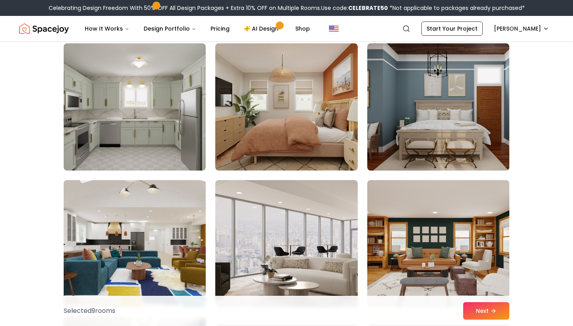
scroll to position [2968, 0]
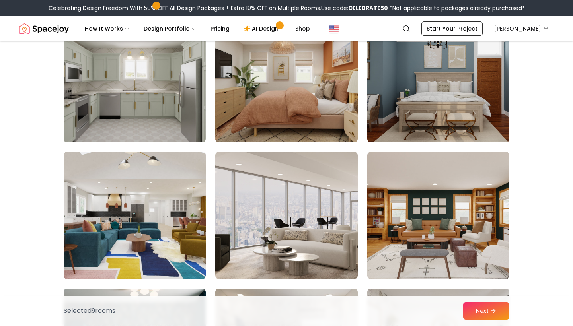
click at [139, 223] on img at bounding box center [134, 216] width 149 height 134
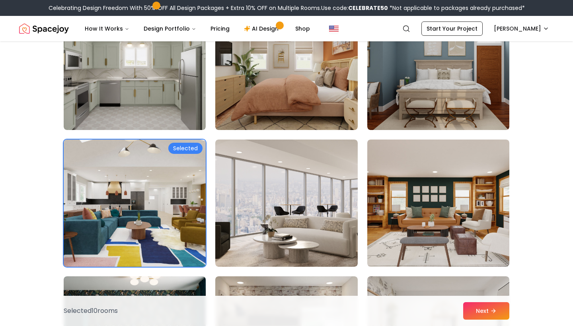
scroll to position [2983, 0]
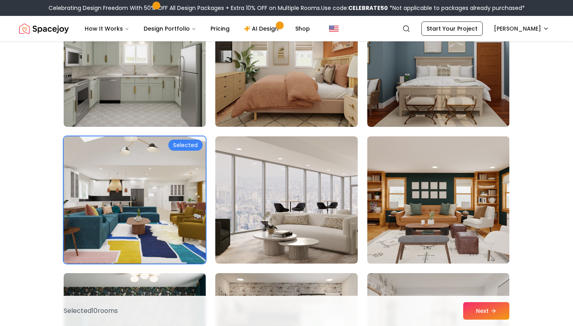
click at [450, 214] on img at bounding box center [438, 200] width 149 height 134
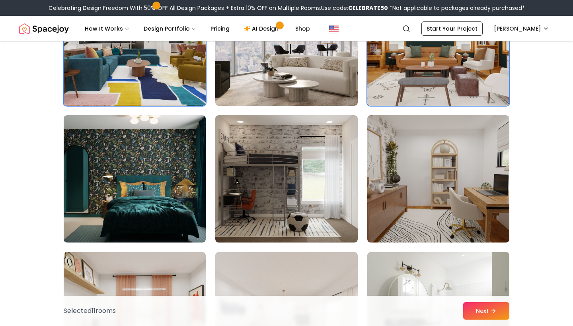
scroll to position [3143, 0]
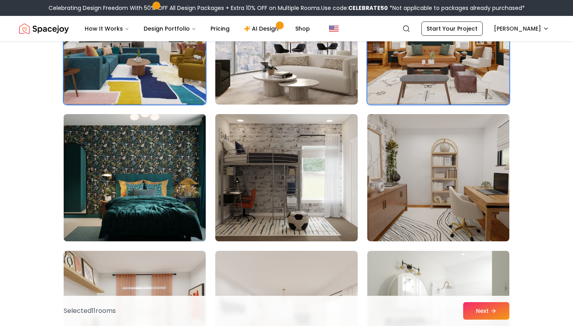
click at [141, 182] on img at bounding box center [134, 178] width 149 height 134
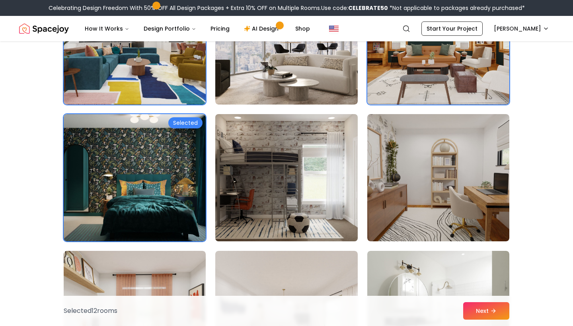
click at [255, 169] on img at bounding box center [286, 178] width 149 height 134
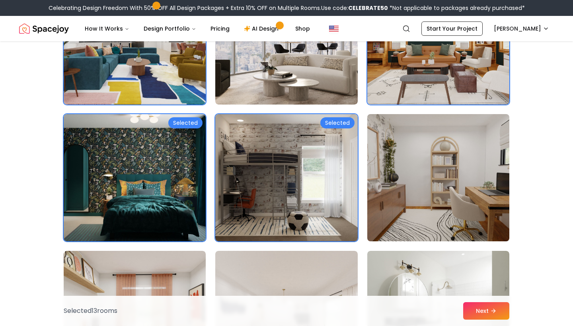
click at [424, 176] on img at bounding box center [438, 178] width 149 height 134
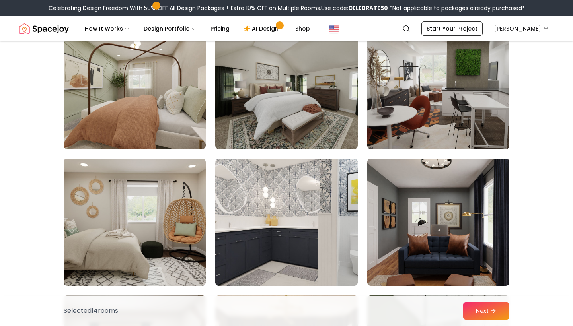
scroll to position [3518, 0]
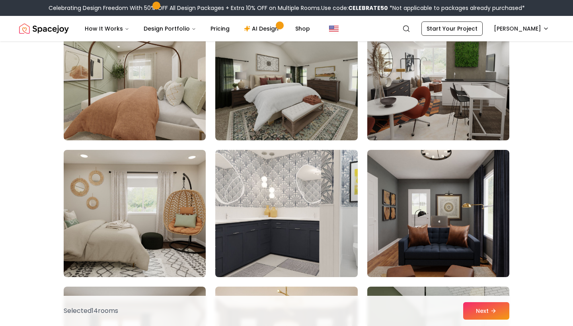
click at [271, 192] on img at bounding box center [286, 214] width 149 height 134
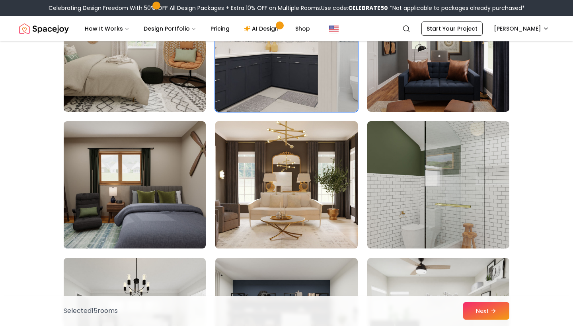
scroll to position [3683, 0]
click at [278, 193] on img at bounding box center [286, 185] width 149 height 134
click at [294, 174] on img at bounding box center [286, 185] width 149 height 134
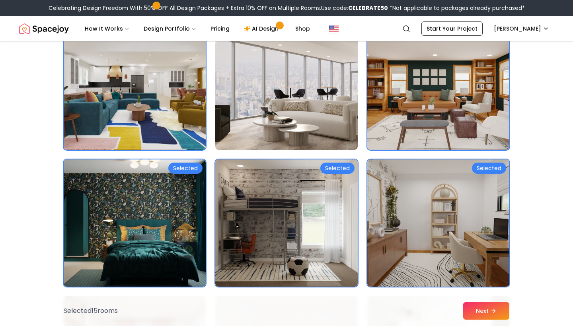
scroll to position [3097, 0]
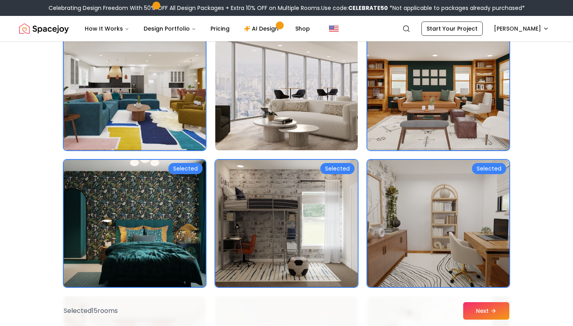
click at [144, 216] on img at bounding box center [134, 224] width 149 height 134
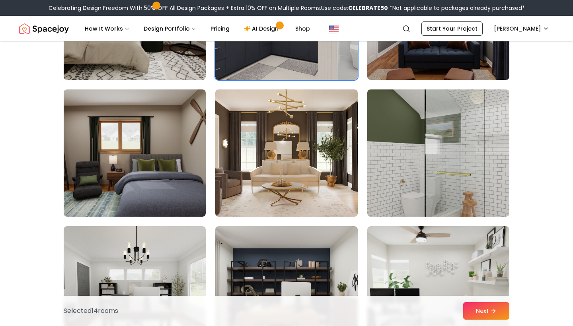
scroll to position [3741, 0]
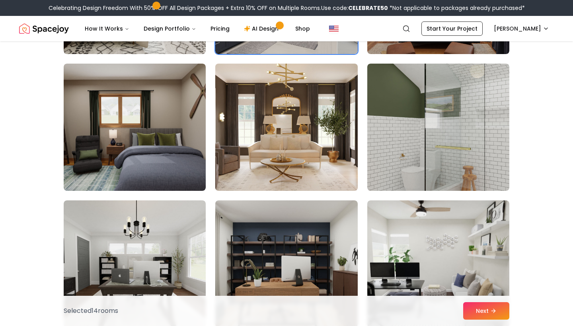
click at [324, 107] on img at bounding box center [286, 127] width 149 height 134
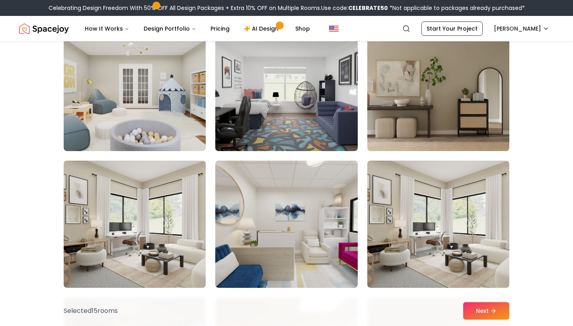
scroll to position [4193, 0]
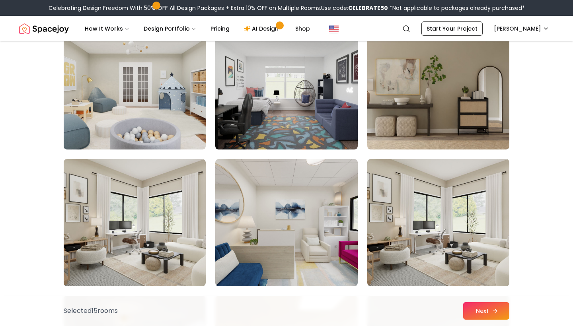
click at [486, 310] on button "Next" at bounding box center [486, 311] width 46 height 18
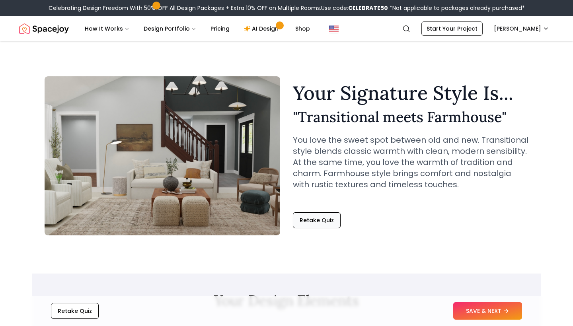
click at [331, 220] on button "Retake Quiz" at bounding box center [317, 221] width 48 height 16
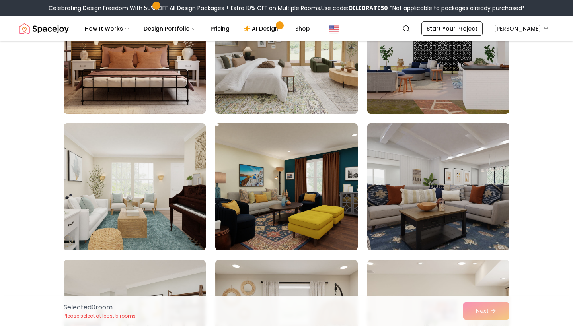
scroll to position [404, 0]
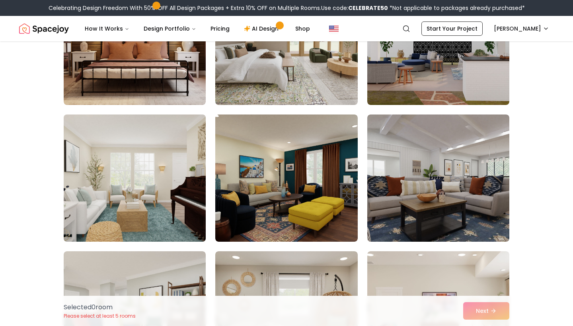
click at [130, 186] on img at bounding box center [134, 178] width 149 height 134
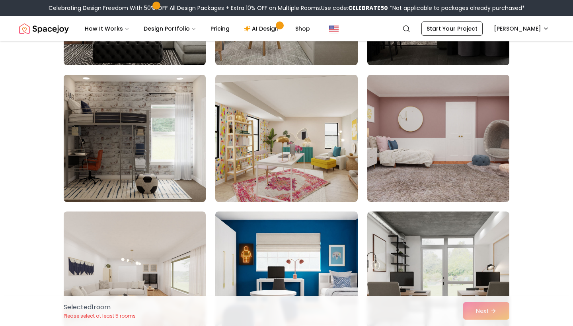
scroll to position [2636, 0]
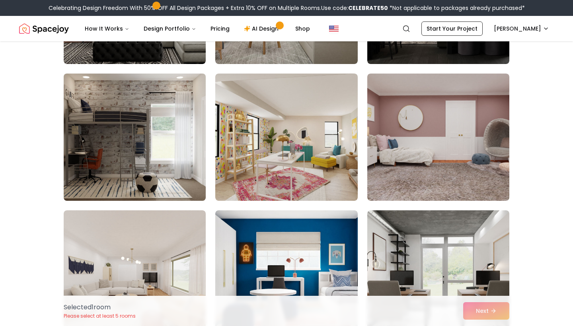
click at [145, 135] on img at bounding box center [134, 137] width 149 height 134
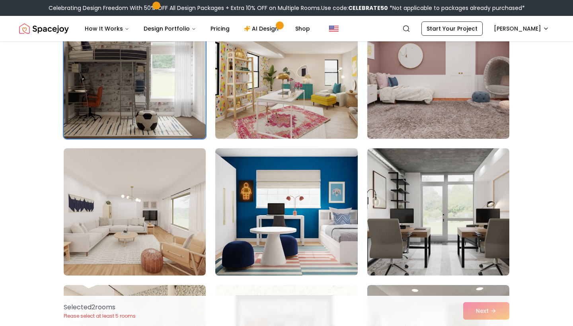
scroll to position [2699, 0]
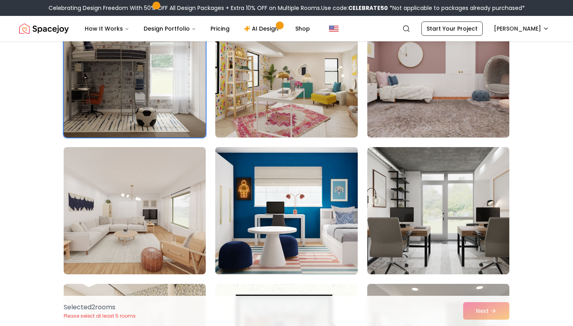
click at [285, 214] on img at bounding box center [286, 211] width 149 height 134
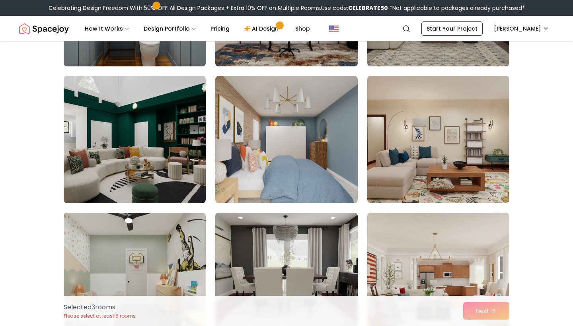
scroll to position [3867, 0]
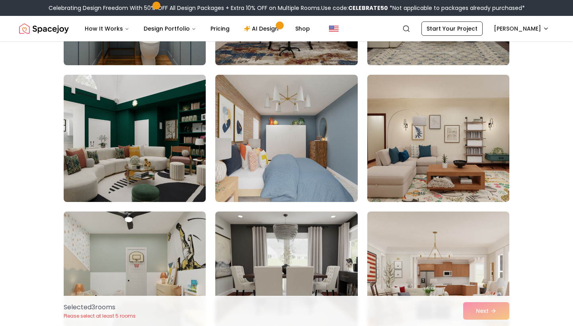
click at [140, 127] on img at bounding box center [134, 139] width 149 height 134
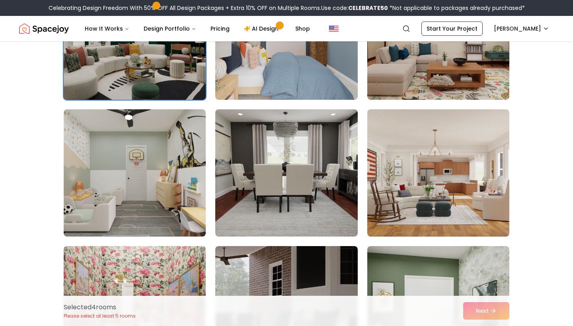
scroll to position [3970, 0]
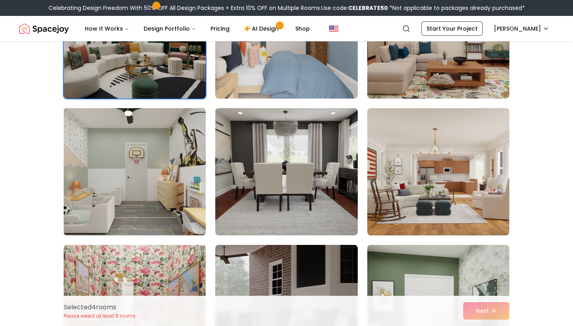
click at [119, 168] on img at bounding box center [134, 172] width 149 height 134
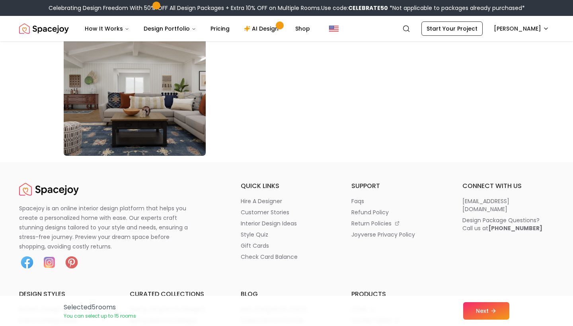
scroll to position [4599, 0]
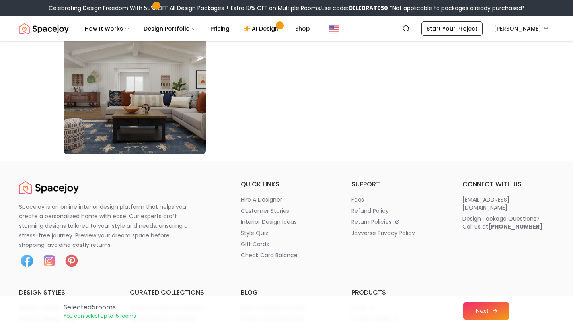
click at [488, 304] on button "Next" at bounding box center [486, 311] width 46 height 18
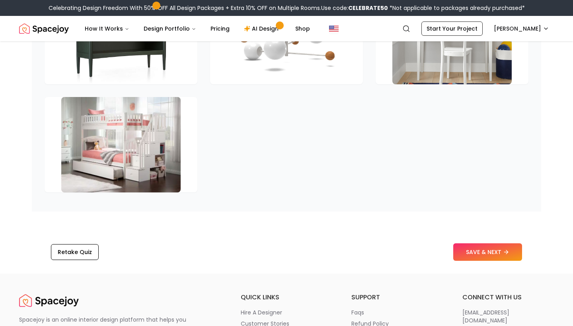
scroll to position [1196, 0]
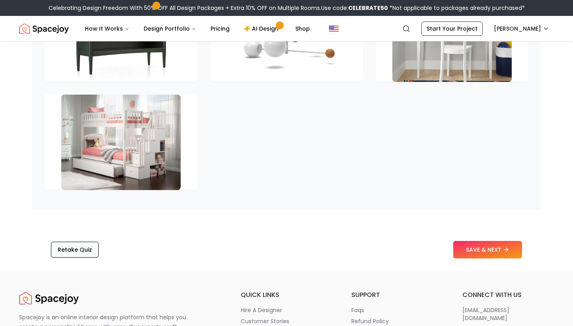
click at [89, 242] on button "Retake Quiz" at bounding box center [75, 250] width 48 height 16
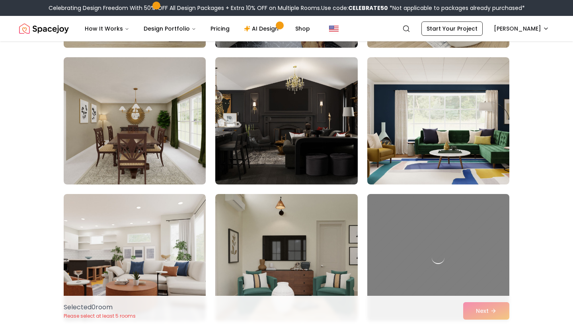
scroll to position [189, 0]
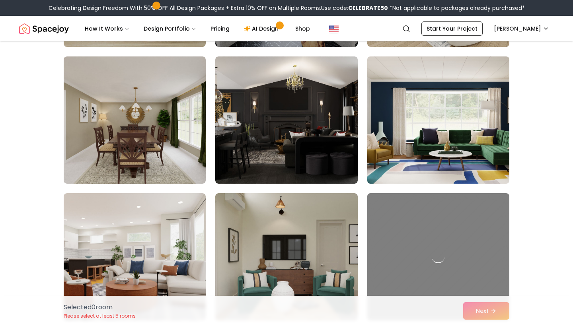
click at [435, 133] on img at bounding box center [438, 120] width 149 height 134
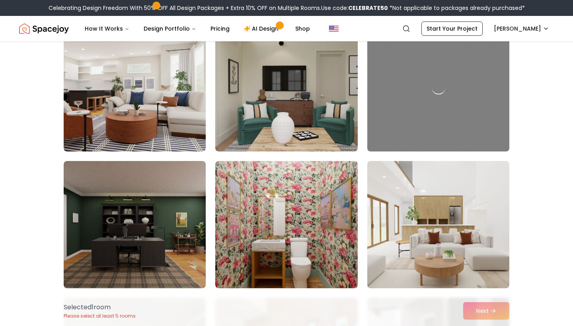
scroll to position [358, 0]
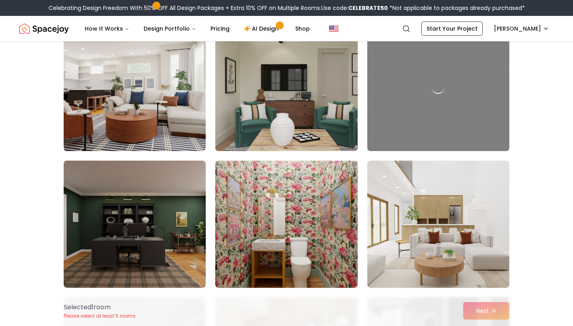
click at [326, 78] on img at bounding box center [286, 88] width 149 height 134
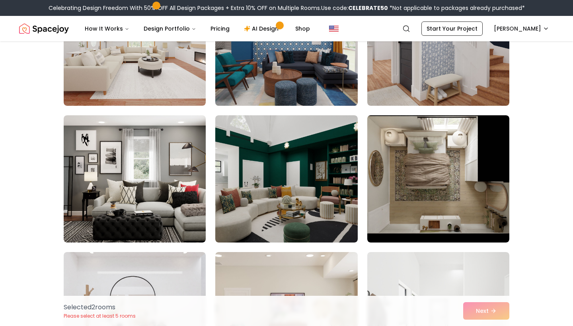
scroll to position [2604, 0]
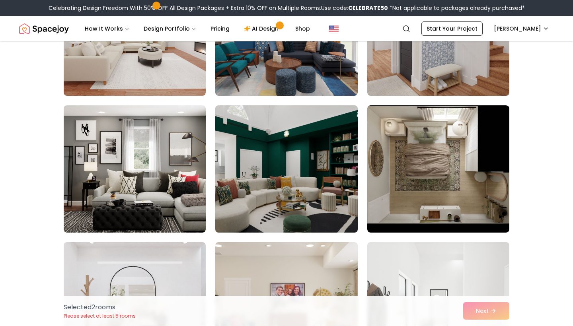
click at [278, 151] on img at bounding box center [286, 169] width 149 height 134
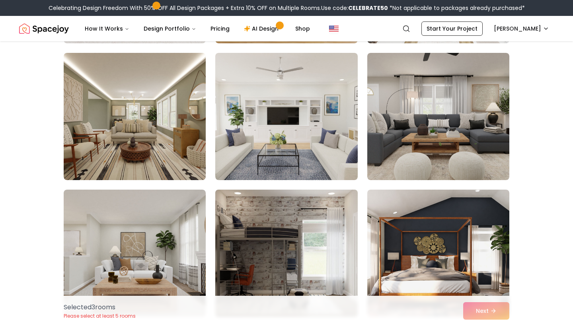
scroll to position [2990, 0]
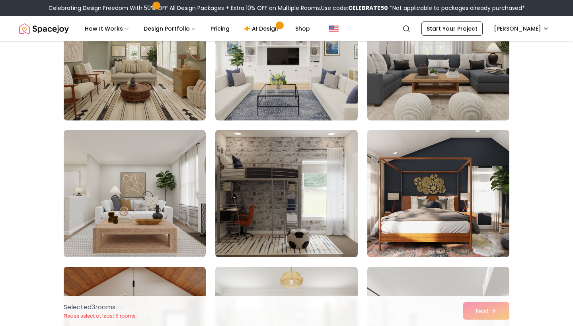
click at [276, 176] on img at bounding box center [286, 194] width 149 height 134
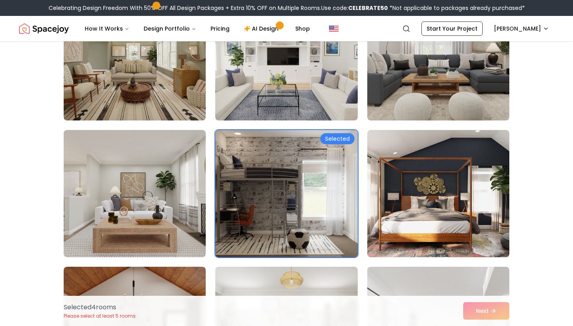
click at [276, 176] on img at bounding box center [286, 194] width 149 height 134
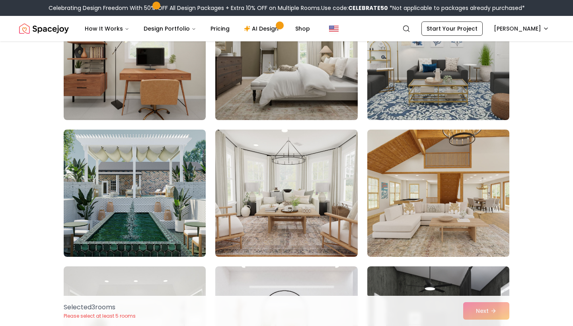
scroll to position [3677, 0]
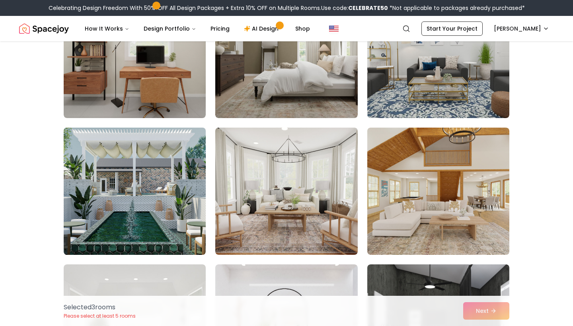
click at [131, 183] on img at bounding box center [134, 192] width 149 height 134
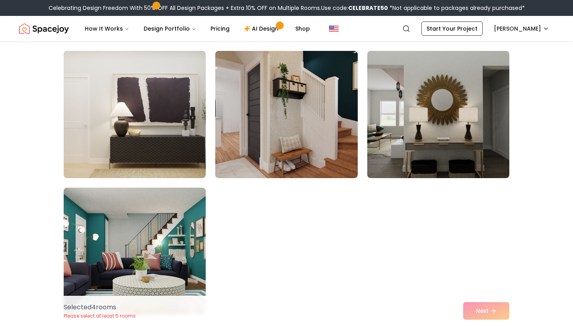
scroll to position [4439, 0]
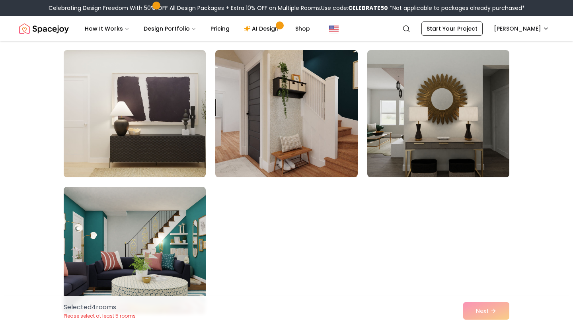
click at [112, 223] on img at bounding box center [134, 251] width 149 height 134
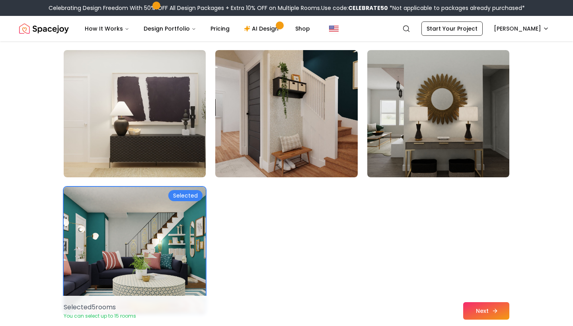
click at [486, 309] on button "Next" at bounding box center [486, 311] width 46 height 18
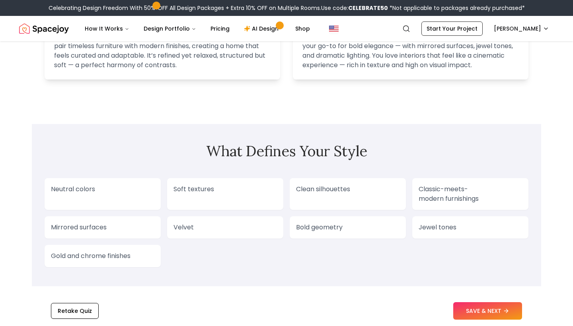
scroll to position [548, 0]
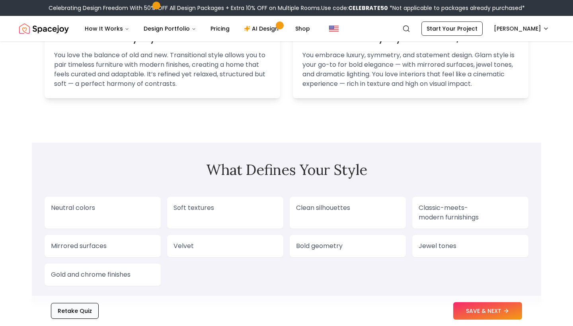
click at [89, 311] on button "Retake Quiz" at bounding box center [75, 311] width 48 height 16
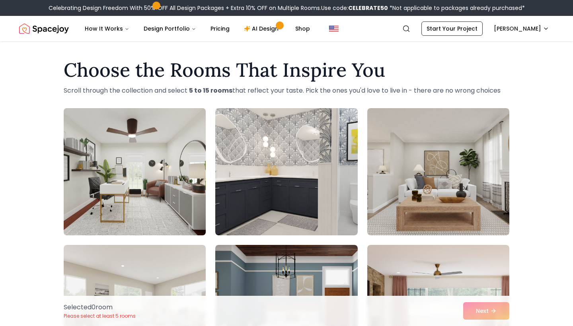
click at [148, 174] on img at bounding box center [134, 172] width 149 height 134
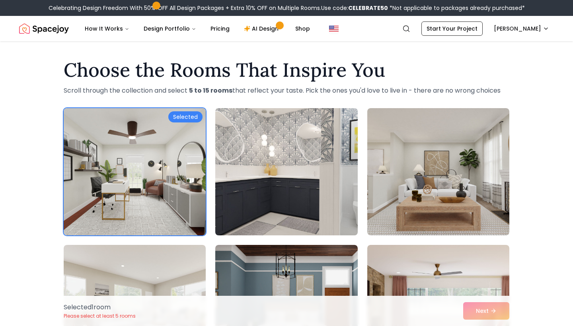
click at [253, 166] on img at bounding box center [286, 172] width 149 height 134
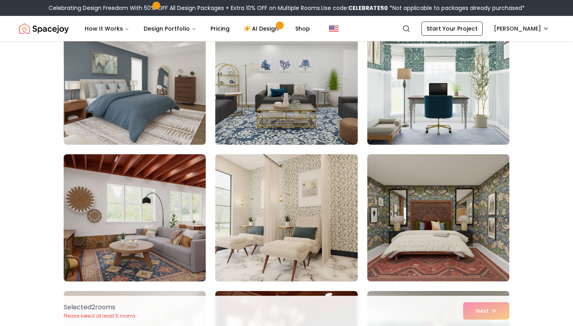
scroll to position [1874, 0]
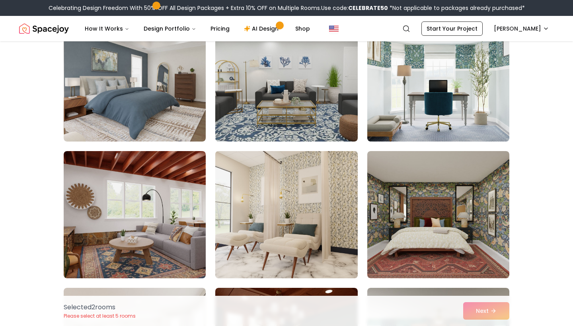
click at [281, 217] on img at bounding box center [286, 215] width 149 height 134
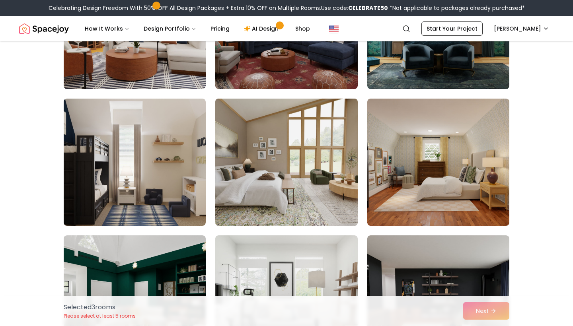
scroll to position [2201, 0]
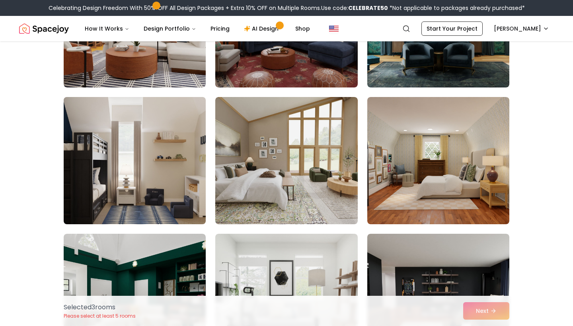
click at [142, 170] on img at bounding box center [134, 161] width 149 height 134
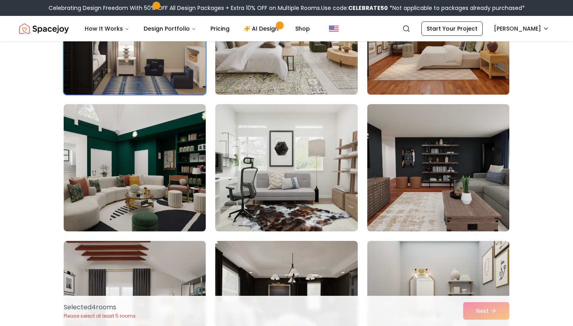
scroll to position [2332, 0]
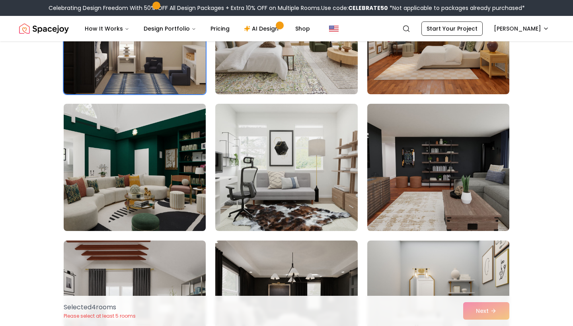
click at [142, 170] on img at bounding box center [134, 168] width 149 height 134
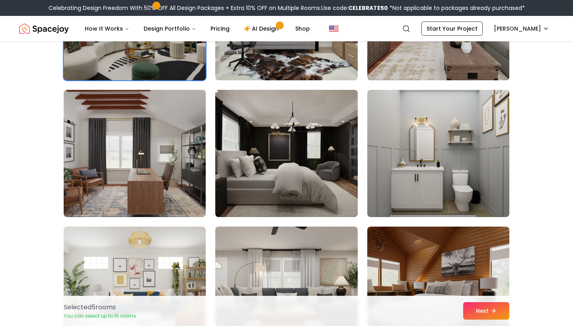
scroll to position [2484, 0]
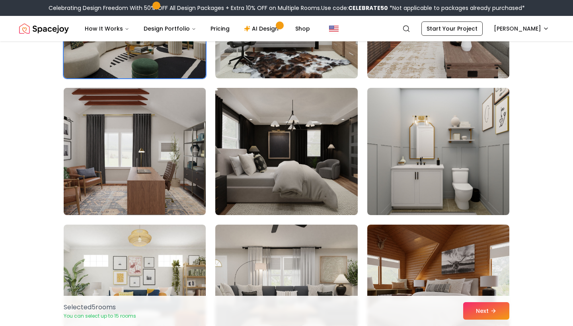
click at [142, 170] on img at bounding box center [134, 152] width 149 height 134
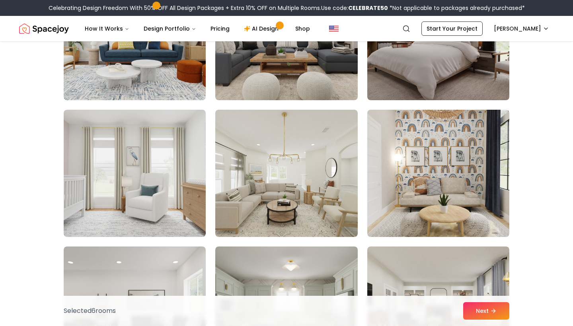
scroll to position [2737, 0]
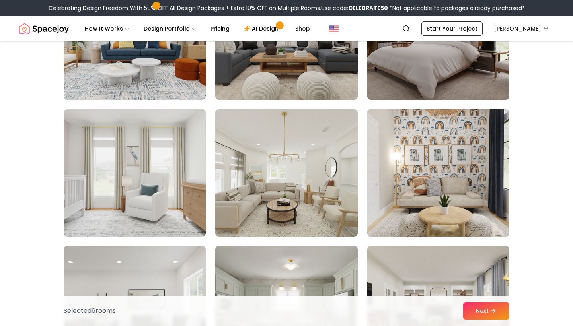
click at [434, 172] on img at bounding box center [438, 173] width 149 height 134
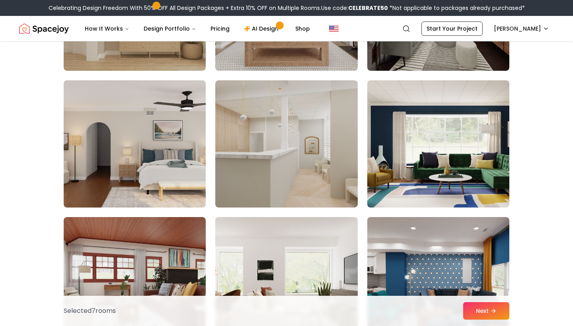
scroll to position [3178, 0]
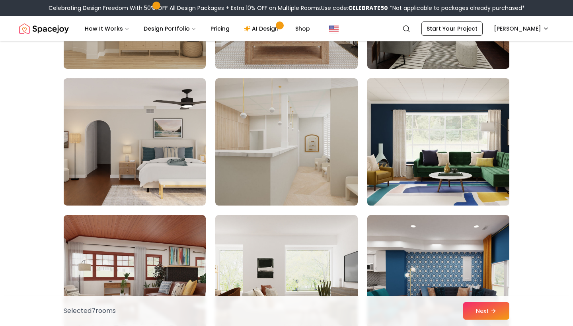
click at [437, 141] on img at bounding box center [438, 142] width 149 height 134
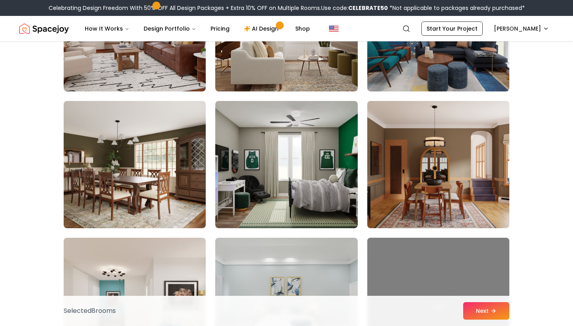
scroll to position [3430, 0]
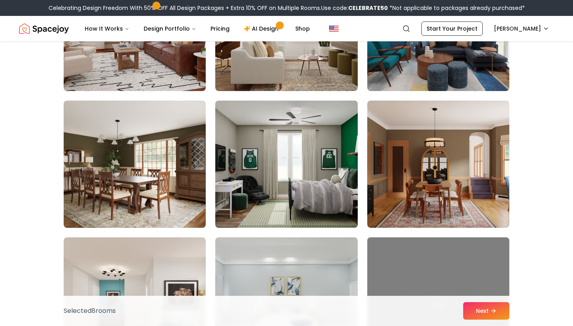
click at [312, 150] on img at bounding box center [286, 164] width 149 height 134
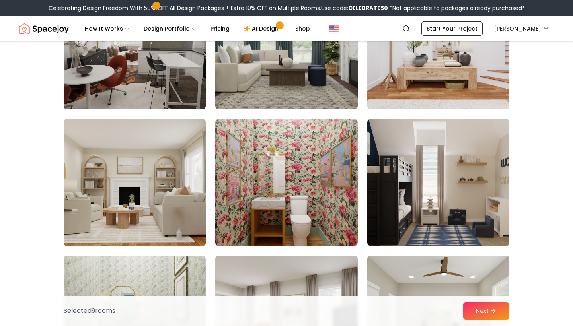
scroll to position [4097, 0]
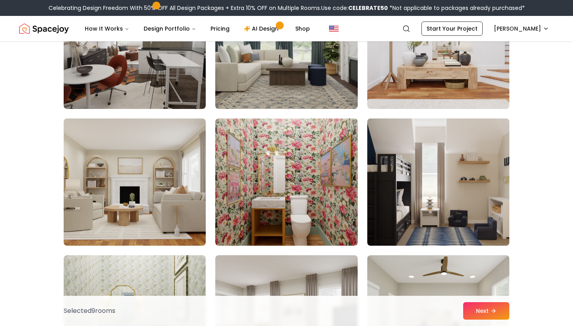
click at [437, 188] on img at bounding box center [438, 182] width 149 height 134
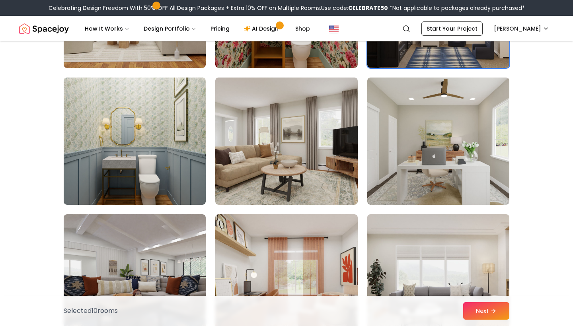
scroll to position [4302, 0]
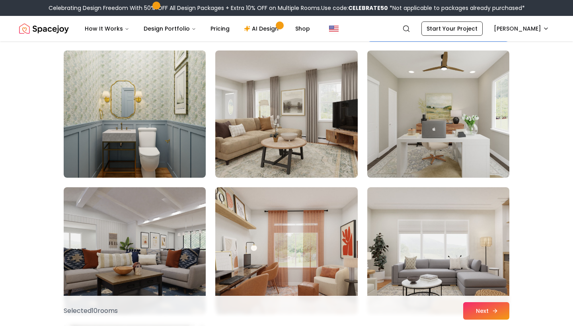
click at [481, 310] on button "Next" at bounding box center [486, 311] width 46 height 18
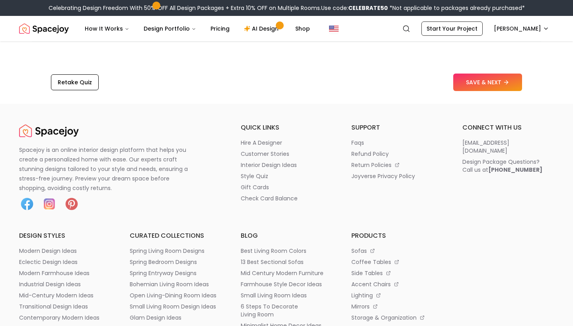
scroll to position [1372, 0]
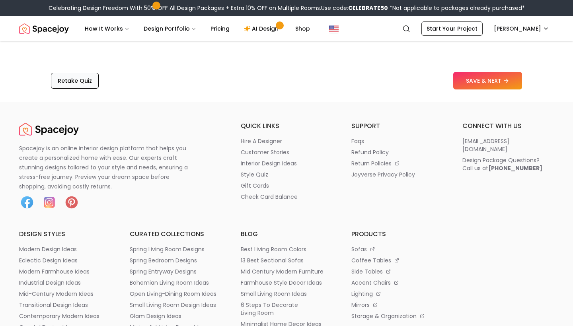
click at [85, 82] on button "Retake Quiz" at bounding box center [75, 81] width 48 height 16
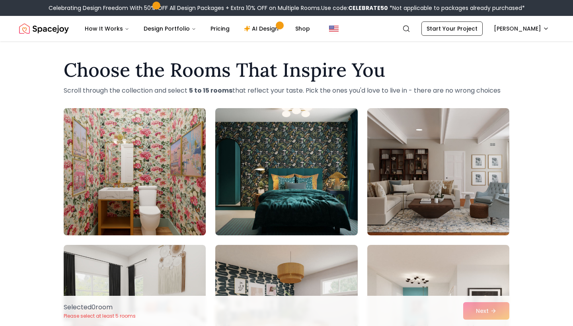
click at [142, 161] on img at bounding box center [134, 172] width 149 height 134
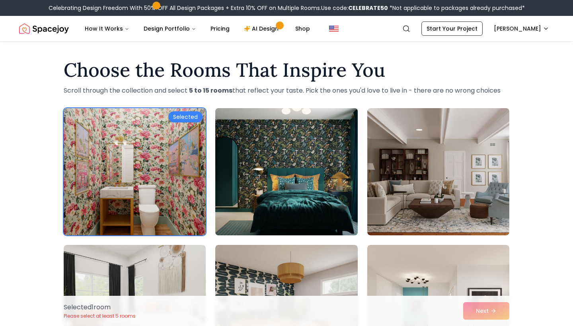
click at [275, 157] on img at bounding box center [286, 172] width 149 height 134
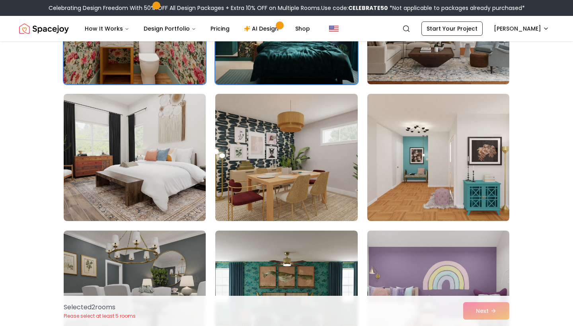
scroll to position [152, 0]
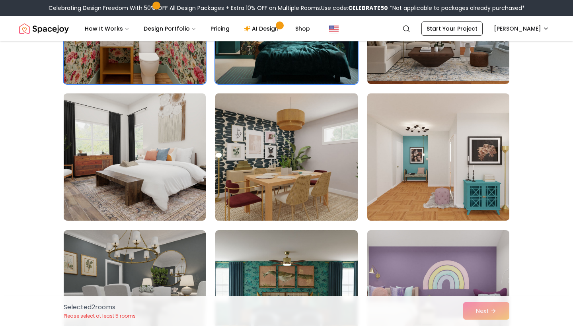
click at [276, 158] on img at bounding box center [286, 157] width 149 height 134
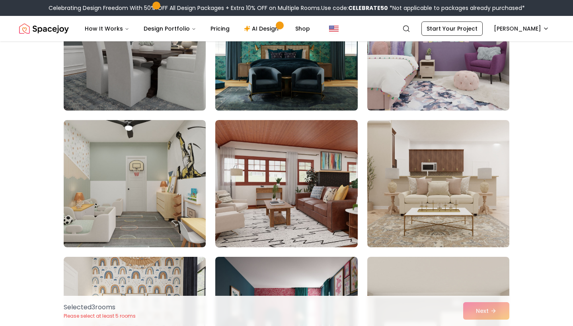
scroll to position [400, 0]
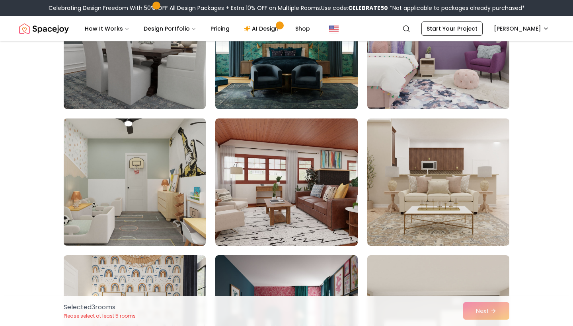
click at [174, 185] on img at bounding box center [134, 182] width 149 height 134
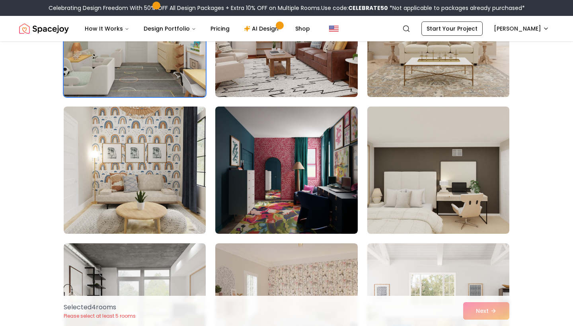
scroll to position [550, 0]
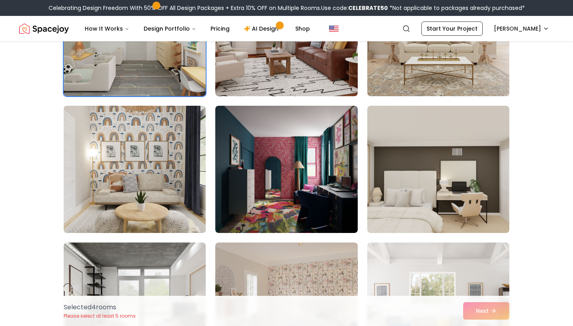
click at [150, 168] on img at bounding box center [134, 170] width 149 height 134
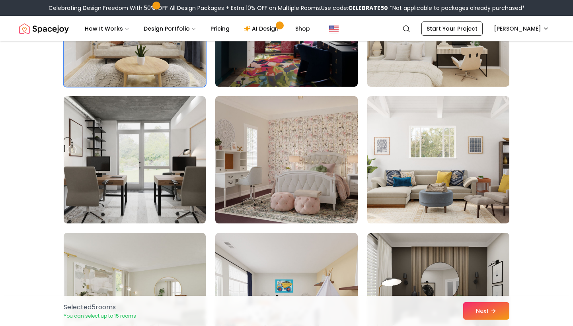
scroll to position [697, 0]
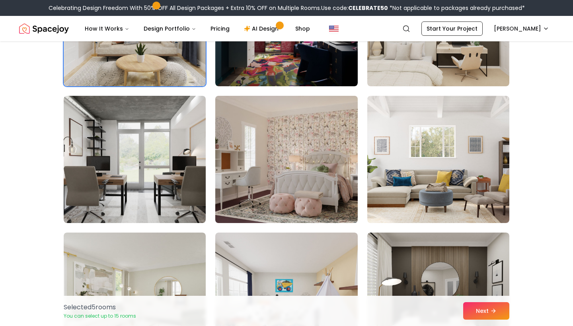
click at [272, 177] on img at bounding box center [286, 160] width 149 height 134
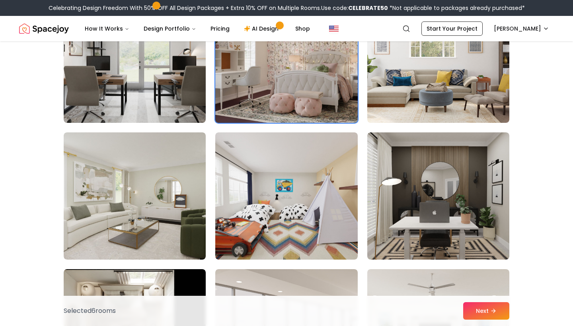
scroll to position [799, 0]
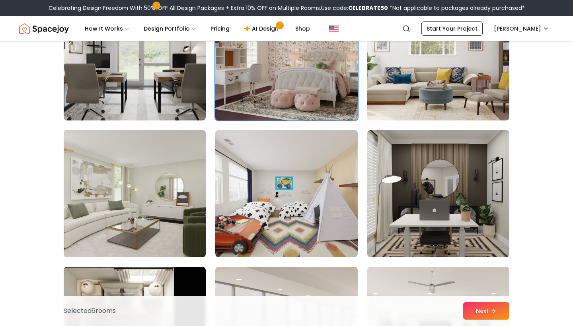
click at [154, 213] on img at bounding box center [134, 194] width 149 height 134
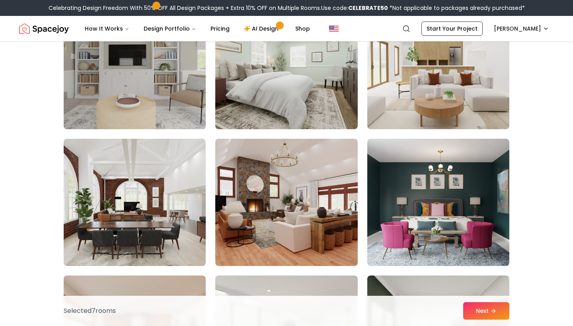
scroll to position [1478, 0]
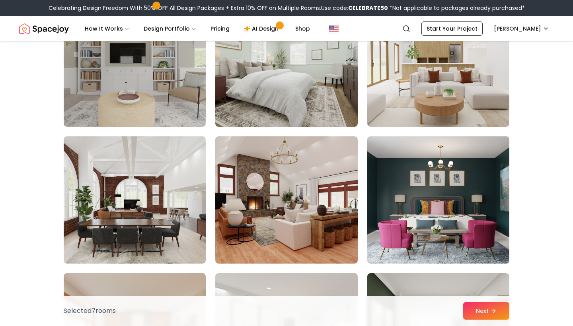
click at [401, 217] on img at bounding box center [438, 200] width 149 height 134
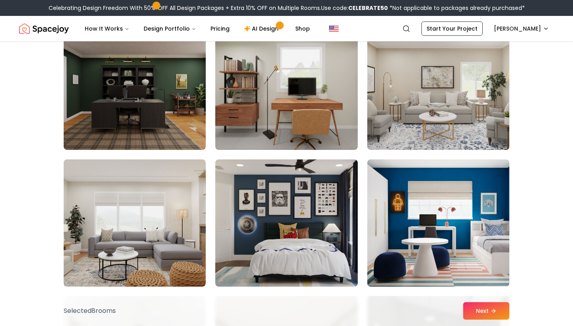
scroll to position [2417, 0]
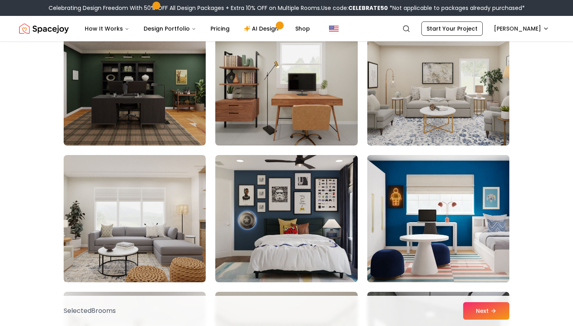
click at [434, 216] on img at bounding box center [438, 219] width 149 height 134
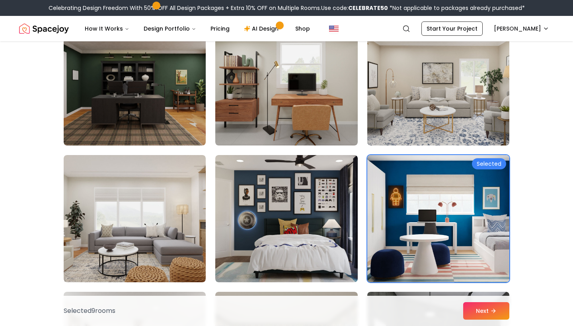
click at [434, 216] on img at bounding box center [438, 219] width 149 height 134
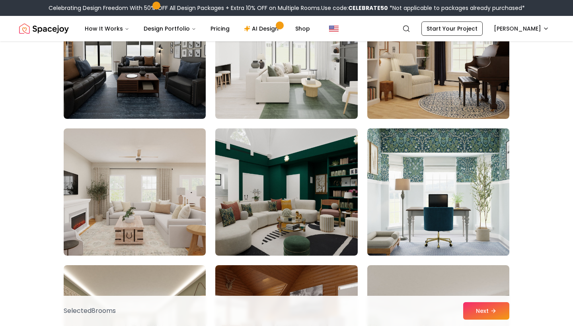
scroll to position [2992, 0]
click at [434, 217] on img at bounding box center [438, 192] width 149 height 134
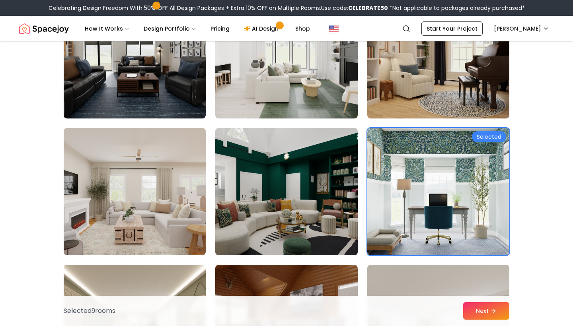
click at [308, 193] on img at bounding box center [286, 192] width 149 height 134
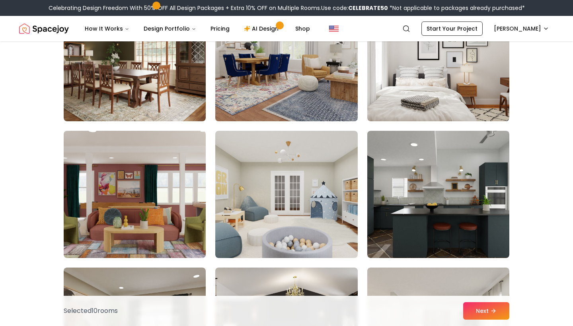
scroll to position [3538, 0]
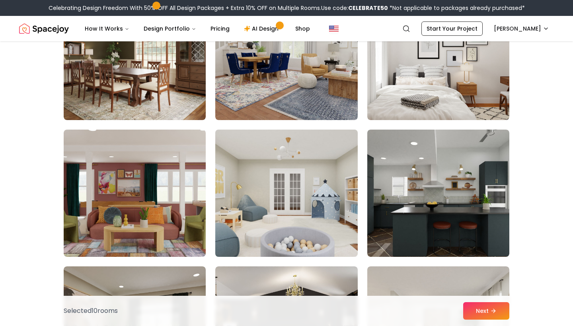
click at [308, 193] on img at bounding box center [286, 194] width 149 height 134
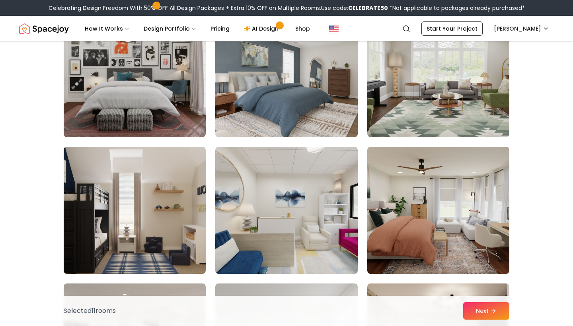
scroll to position [4206, 0]
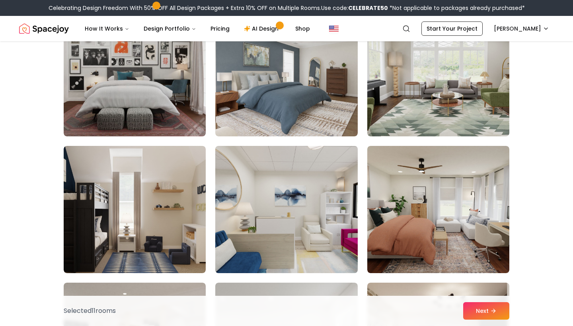
click at [302, 207] on img at bounding box center [286, 210] width 149 height 134
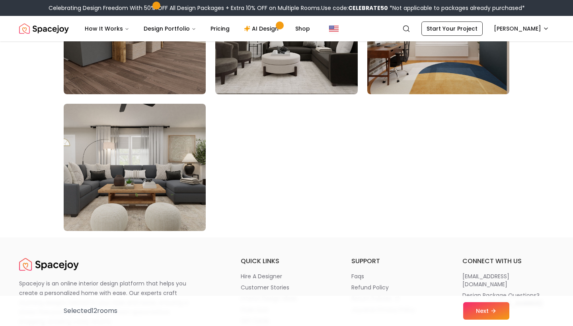
scroll to position [4522, 0]
click at [489, 314] on button "Next" at bounding box center [486, 311] width 46 height 18
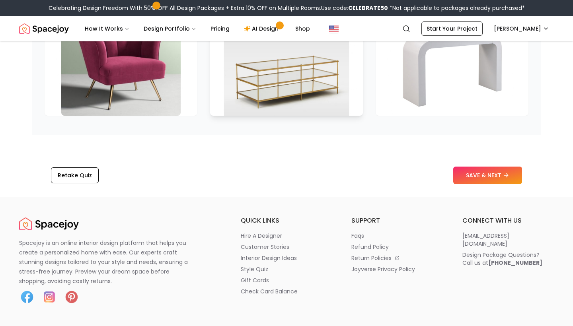
scroll to position [1277, 0]
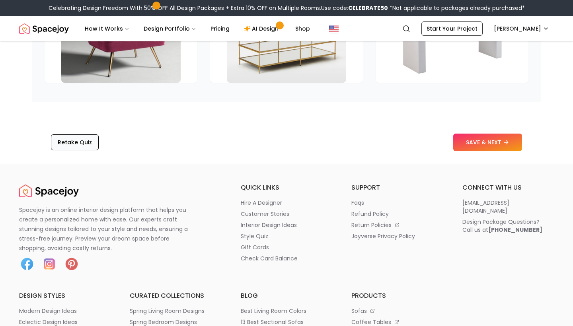
click at [74, 135] on button "Retake Quiz" at bounding box center [75, 143] width 48 height 16
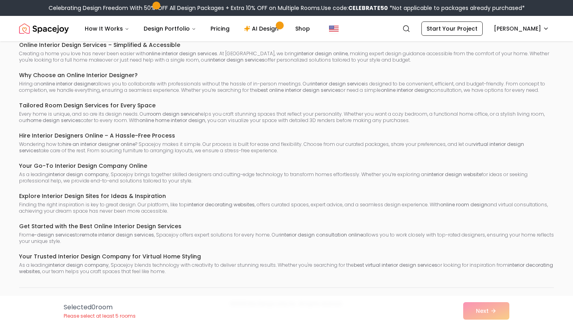
scroll to position [612, 0]
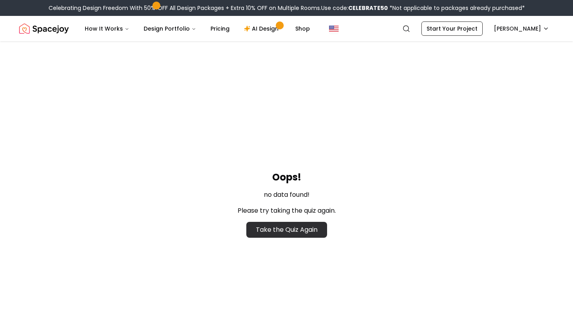
click at [268, 229] on link "Take the Quiz Again" at bounding box center [286, 230] width 81 height 16
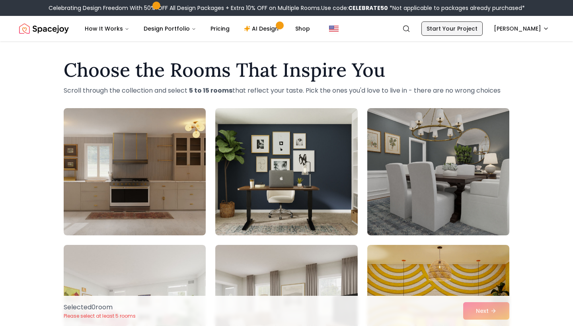
click at [455, 31] on link "Start Your Project" at bounding box center [451, 28] width 61 height 14
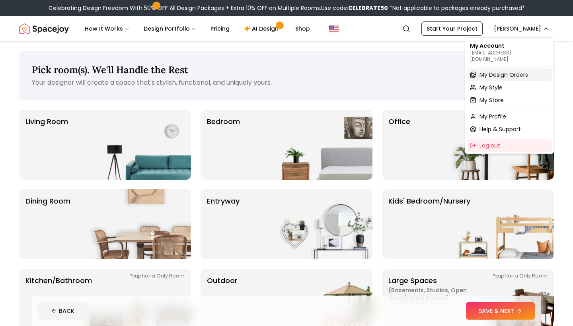
click at [507, 71] on span "My Design Orders" at bounding box center [504, 75] width 49 height 8
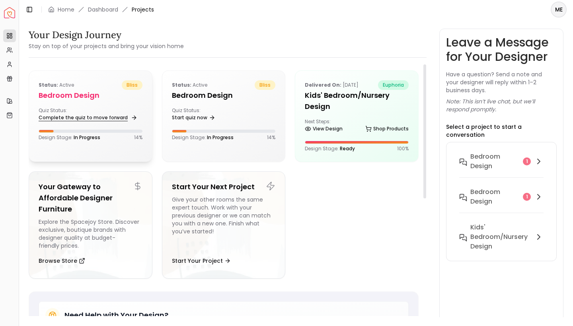
click at [105, 113] on link "Complete the quiz to move forward" at bounding box center [87, 117] width 97 height 11
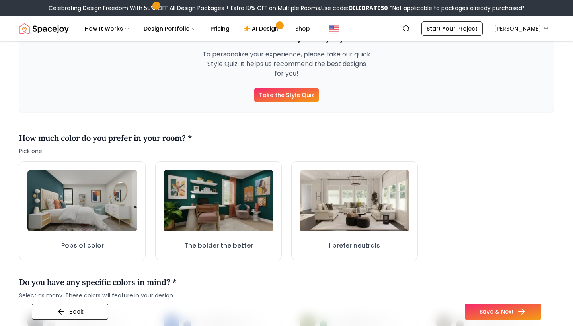
scroll to position [146, 0]
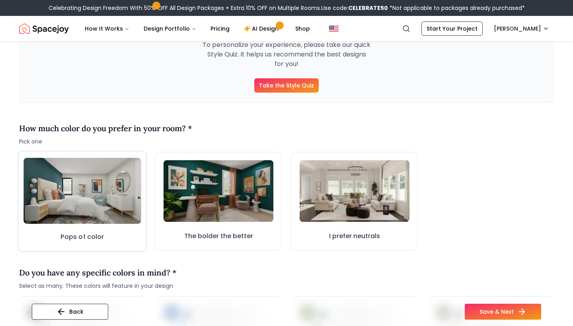
click at [79, 199] on img at bounding box center [82, 191] width 118 height 66
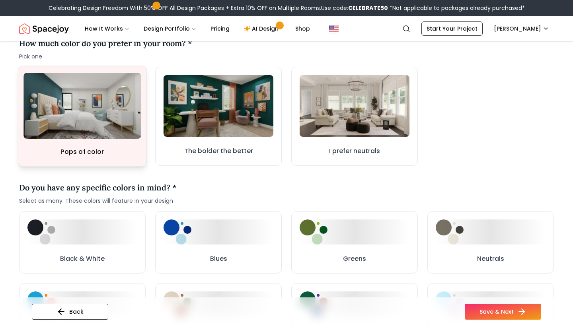
scroll to position [275, 0]
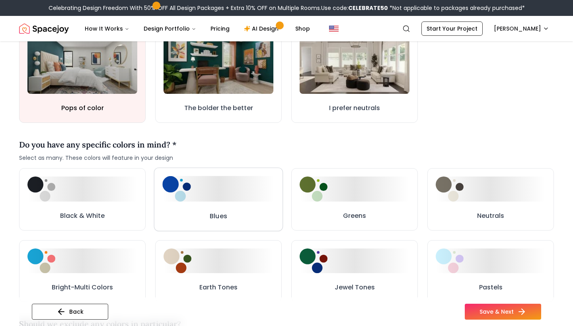
click at [201, 204] on button "Blues" at bounding box center [218, 200] width 129 height 64
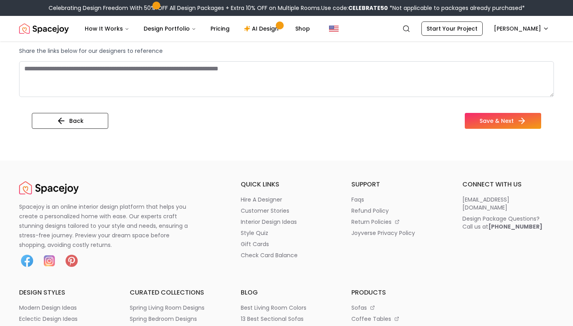
scroll to position [736, 0]
click at [497, 119] on button "Save & Next" at bounding box center [503, 121] width 76 height 16
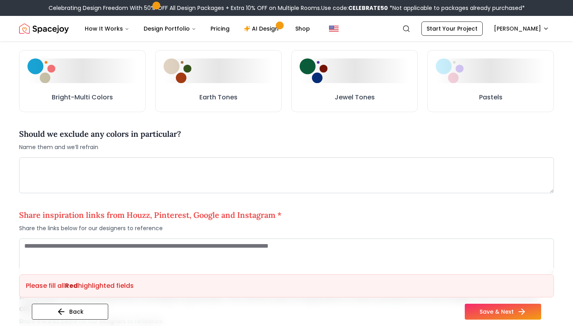
scroll to position [462, 0]
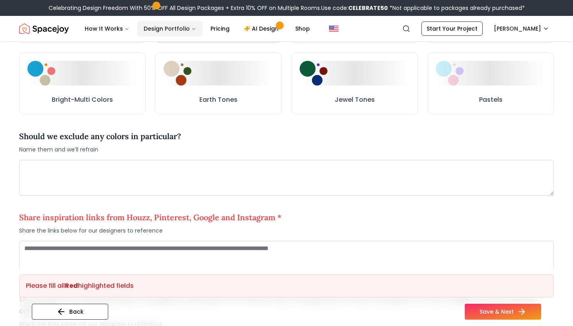
click at [183, 29] on button "Design Portfolio" at bounding box center [169, 29] width 65 height 16
click at [191, 28] on icon "Main" at bounding box center [193, 29] width 5 height 5
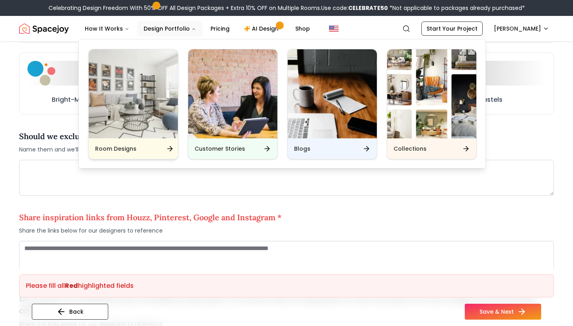
click at [125, 103] on img "Main" at bounding box center [133, 93] width 89 height 89
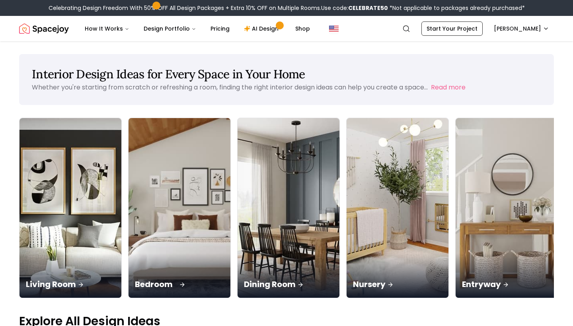
click at [127, 188] on img at bounding box center [179, 208] width 107 height 189
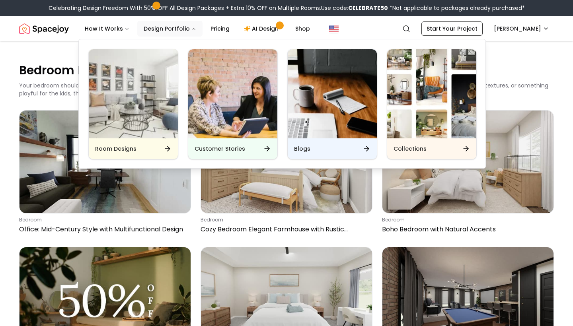
click at [186, 28] on button "Design Portfolio" at bounding box center [169, 29] width 65 height 16
click at [428, 104] on img "Main" at bounding box center [431, 93] width 89 height 89
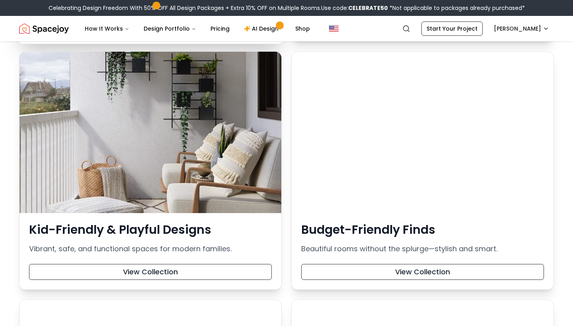
scroll to position [917, 0]
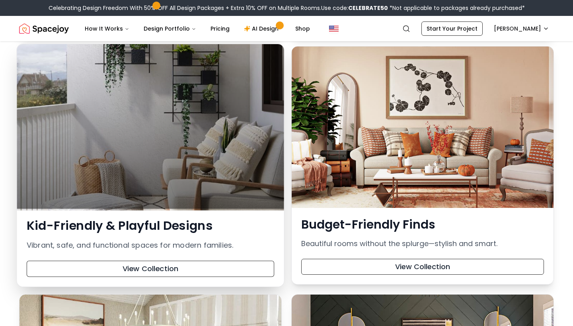
click at [176, 110] on div at bounding box center [150, 126] width 267 height 165
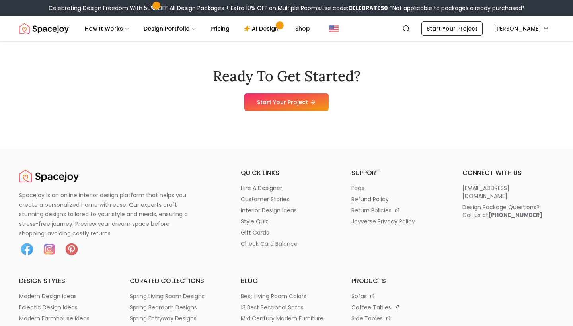
scroll to position [1600, 0]
click at [261, 27] on link "AI Design" at bounding box center [263, 29] width 50 height 16
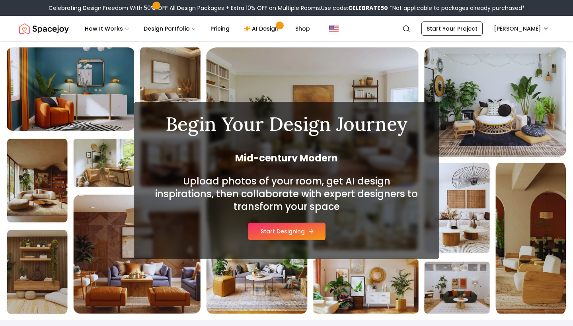
click at [268, 234] on button "Start Designing" at bounding box center [287, 232] width 78 height 18
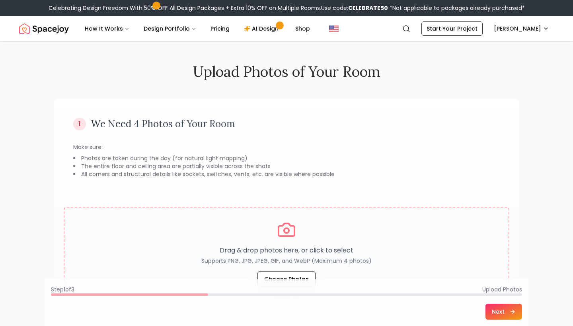
click at [115, 19] on nav "Spacejoy Search ME How It Works Design Portfolio Pricing AI Design Shop Search …" at bounding box center [286, 28] width 535 height 25
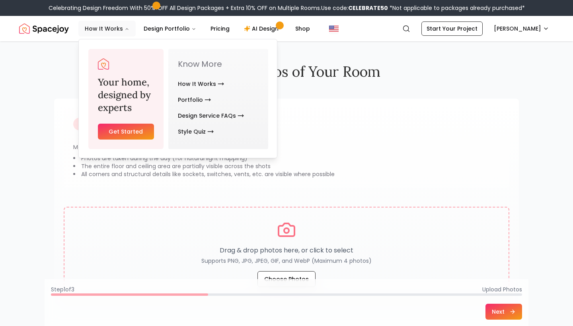
click at [117, 32] on button "How It Works" at bounding box center [106, 29] width 57 height 16
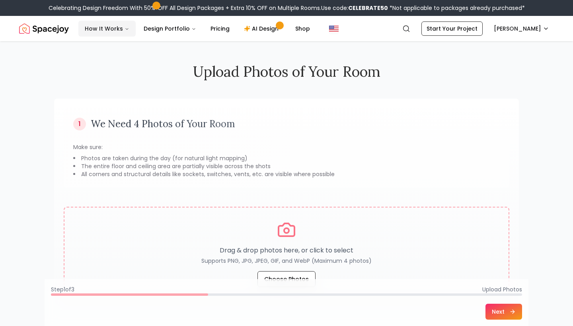
click at [117, 32] on button "How It Works" at bounding box center [106, 29] width 57 height 16
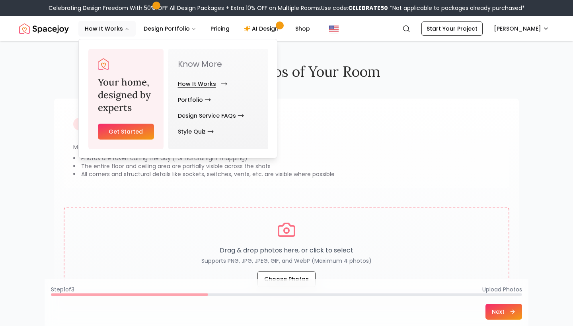
click at [194, 81] on link "How It Works" at bounding box center [201, 84] width 46 height 16
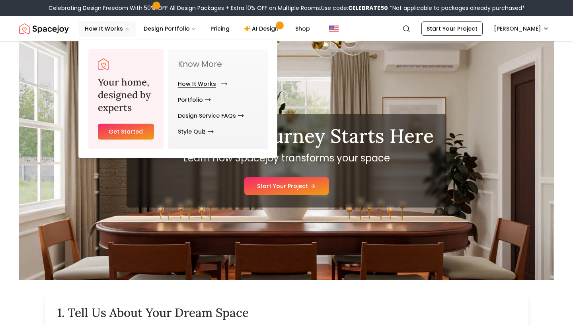
click at [194, 81] on link "How It Works" at bounding box center [201, 84] width 46 height 16
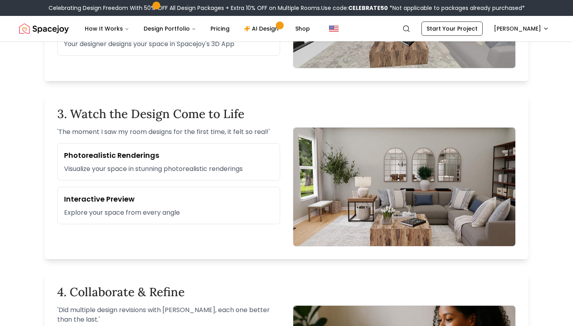
scroll to position [567, 0]
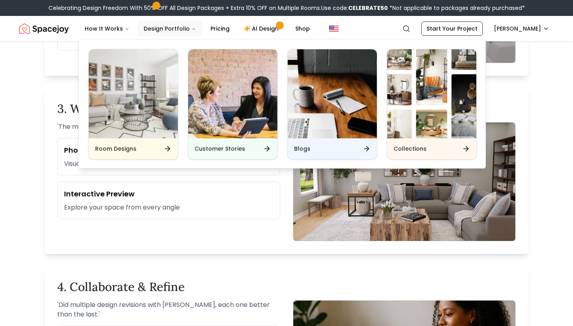
click at [160, 31] on button "Design Portfolio" at bounding box center [169, 29] width 65 height 16
click at [140, 110] on img "Main" at bounding box center [133, 93] width 89 height 89
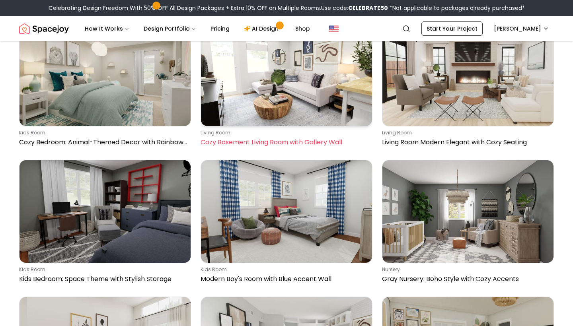
scroll to position [593, 0]
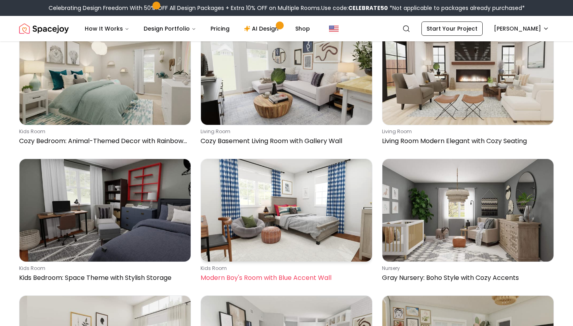
click at [221, 265] on p "kids room" at bounding box center [285, 268] width 169 height 6
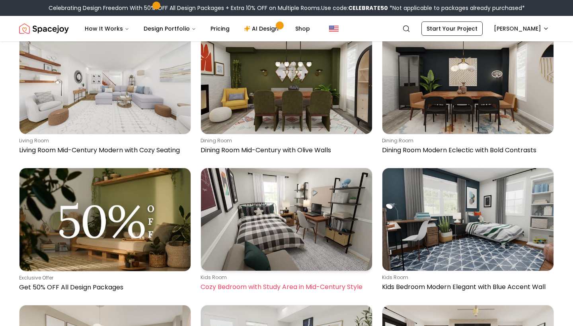
scroll to position [311, 0]
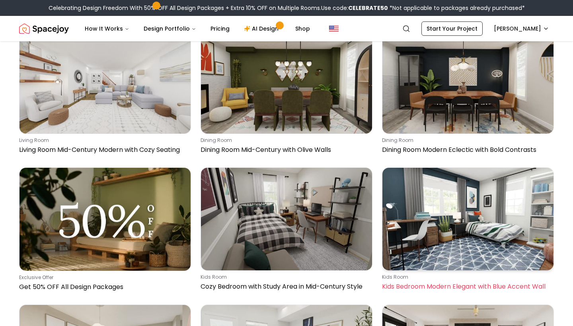
click at [398, 274] on p "kids room" at bounding box center [466, 277] width 169 height 6
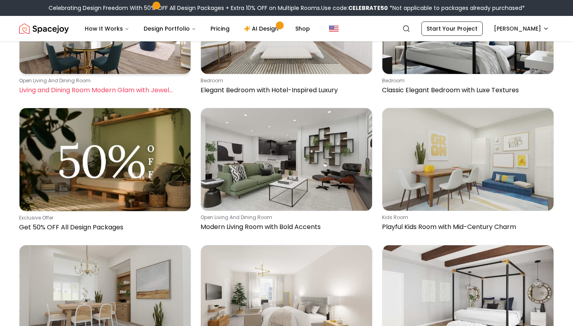
scroll to position [16401, 0]
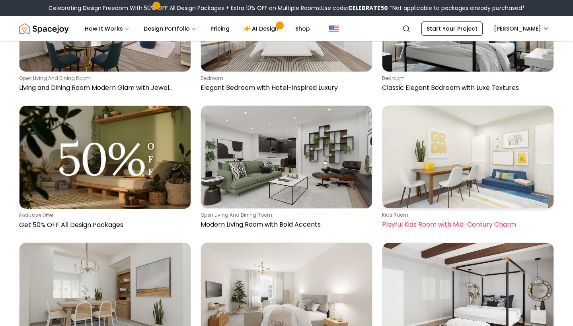
click at [432, 106] on img at bounding box center [467, 157] width 171 height 103
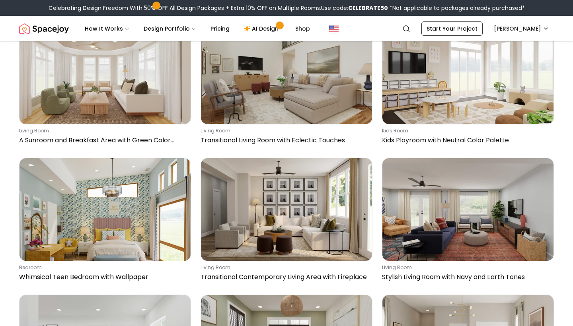
scroll to position [17171, 0]
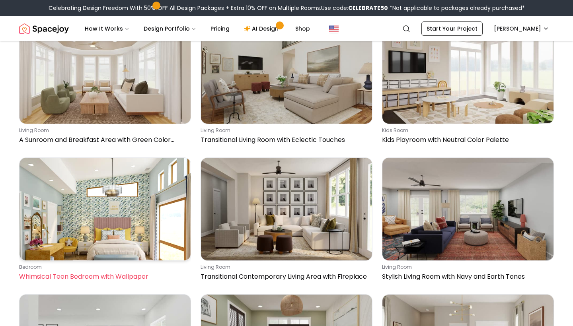
click at [108, 158] on img at bounding box center [104, 209] width 171 height 103
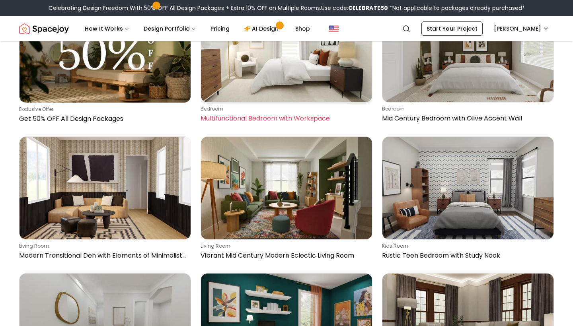
scroll to position [18291, 0]
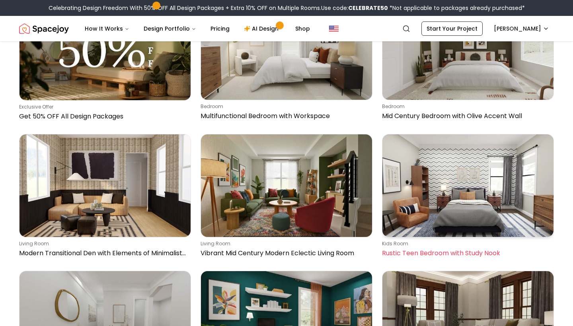
click at [456, 135] on img at bounding box center [467, 186] width 171 height 103
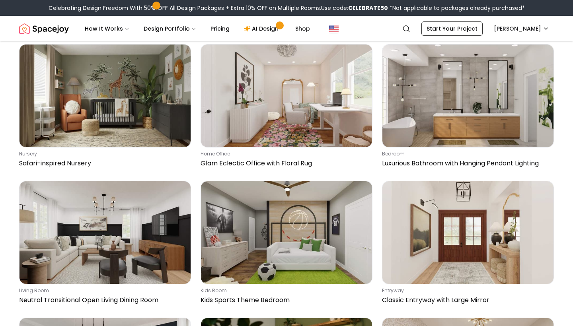
scroll to position [20299, 0]
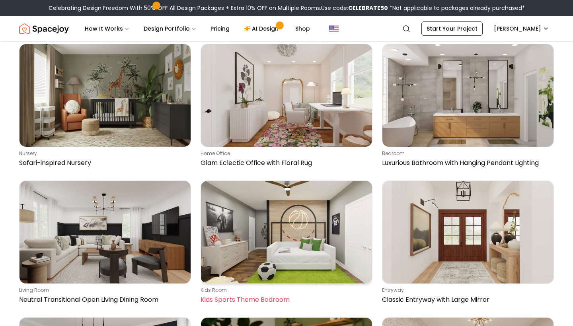
click at [261, 181] on img at bounding box center [286, 232] width 171 height 103
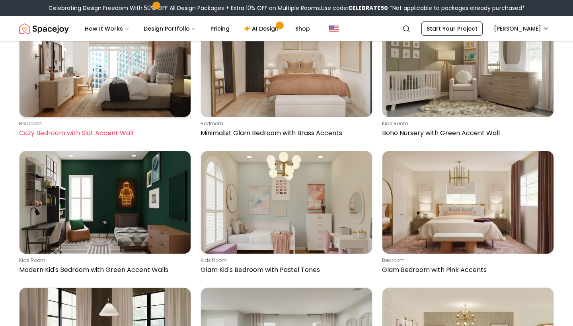
scroll to position [23069, 0]
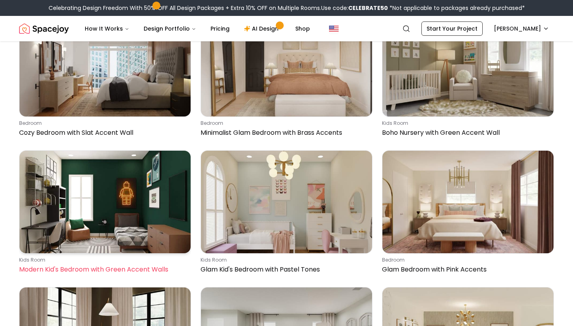
click at [91, 151] on img at bounding box center [104, 202] width 171 height 103
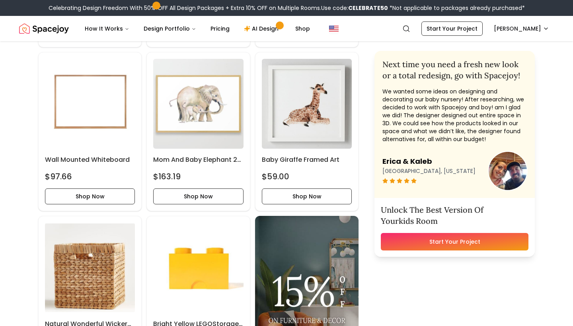
scroll to position [519, 0]
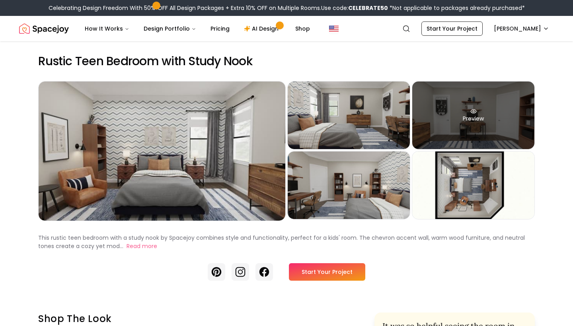
click at [482, 116] on div "Preview" at bounding box center [473, 116] width 122 height 68
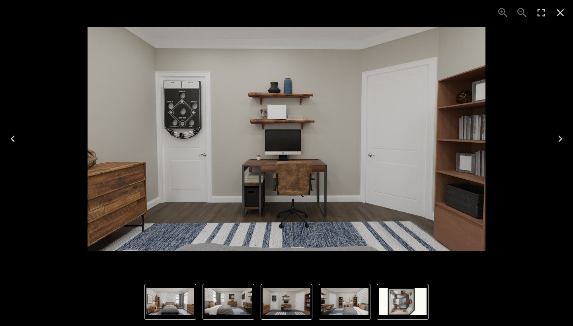
click at [562, 138] on icon "Next" at bounding box center [560, 139] width 13 height 13
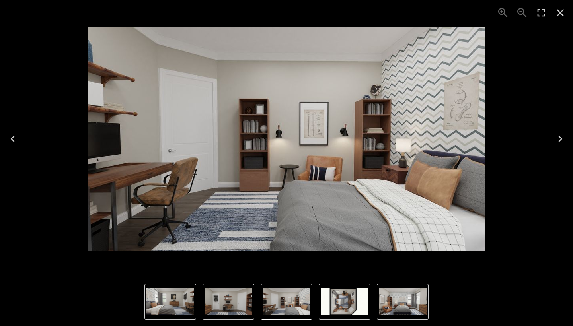
click at [562, 138] on icon "Next" at bounding box center [560, 139] width 13 height 13
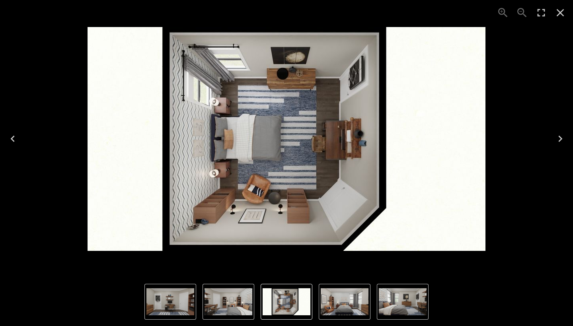
click at [562, 138] on icon "Next" at bounding box center [560, 139] width 13 height 13
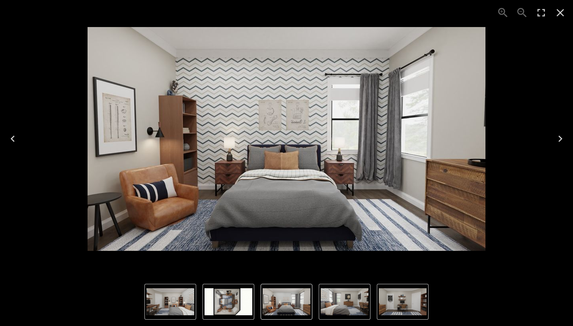
click at [561, 12] on icon "Close" at bounding box center [561, 13] width 8 height 8
